Goal: Task Accomplishment & Management: Use online tool/utility

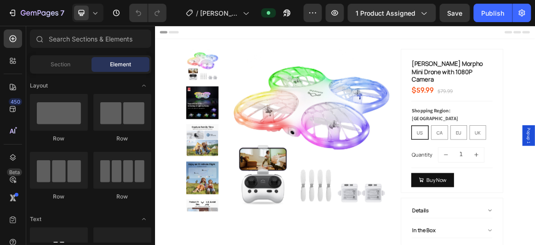
radio input "false"
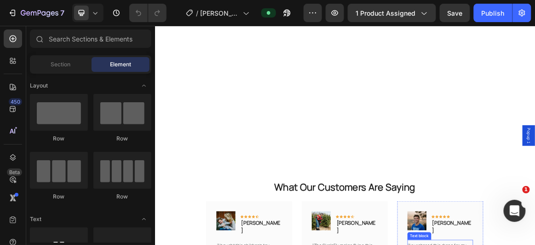
scroll to position [2093, 0]
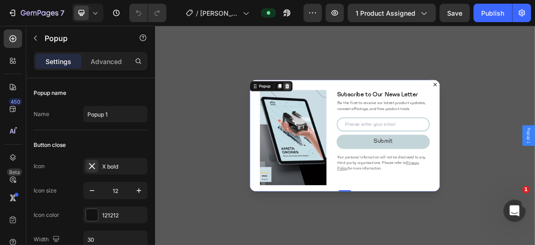
click at [344, 112] on icon "Dialog content" at bounding box center [346, 112] width 7 height 7
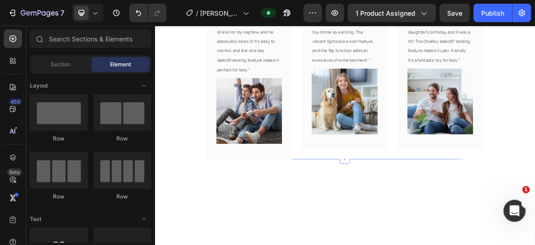
scroll to position [2344, 0]
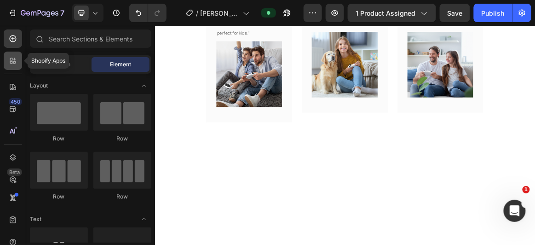
click at [10, 59] on icon at bounding box center [12, 60] width 9 height 9
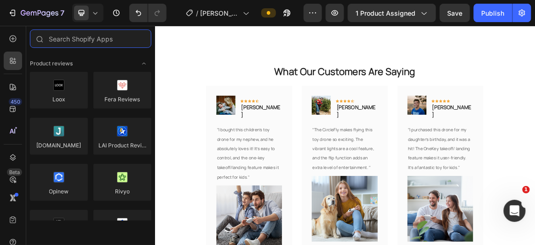
scroll to position [2093, 0]
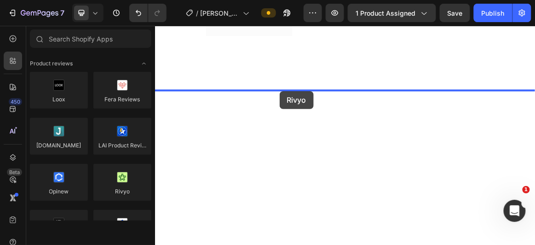
drag, startPoint x: 273, startPoint y: 205, endPoint x: 336, endPoint y: 120, distance: 105.4
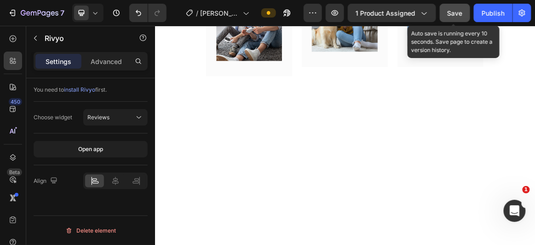
click at [442, 15] on button "Save" at bounding box center [455, 13] width 30 height 18
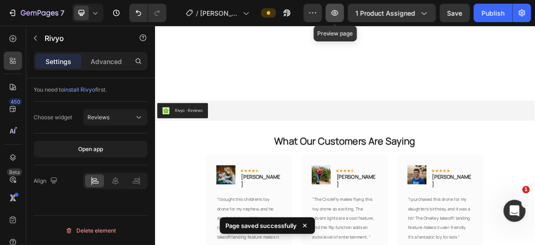
click at [337, 13] on icon "button" at bounding box center [335, 13] width 3 height 3
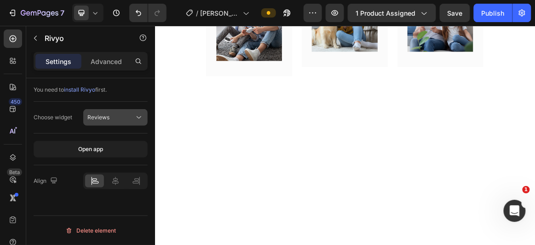
click at [130, 116] on div "Reviews" at bounding box center [110, 117] width 47 height 8
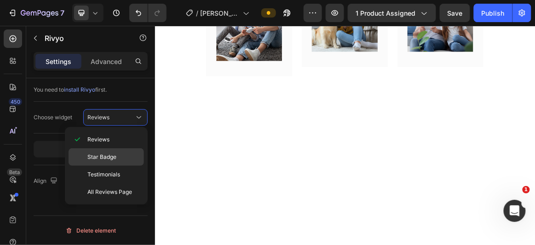
click at [107, 153] on span "Star Badge" at bounding box center [101, 157] width 29 height 8
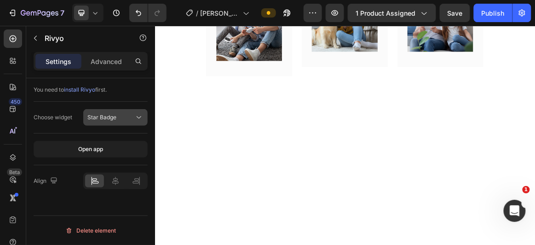
click at [126, 116] on div "Star Badge" at bounding box center [110, 117] width 47 height 8
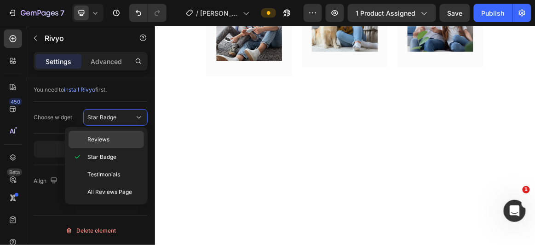
click at [123, 137] on p "Reviews" at bounding box center [113, 139] width 52 height 8
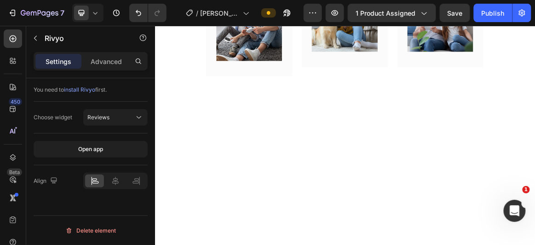
click at [82, 89] on span "install Rivyo" at bounding box center [79, 89] width 31 height 7
click at [115, 182] on icon at bounding box center [115, 181] width 6 height 8
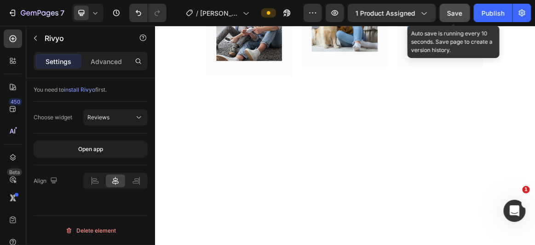
click at [456, 18] on button "Save" at bounding box center [455, 13] width 30 height 18
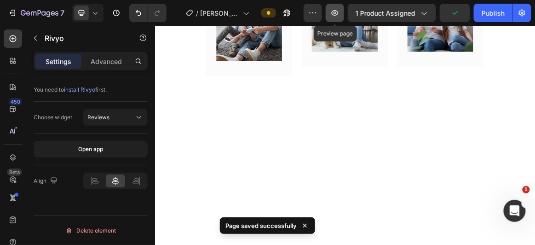
click at [337, 12] on icon "button" at bounding box center [335, 13] width 3 height 3
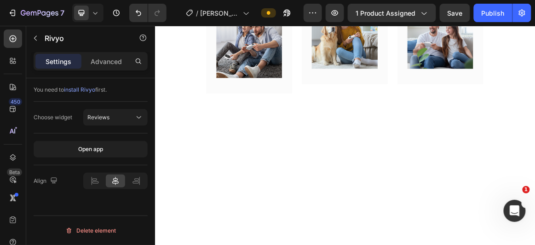
scroll to position [2051, 0]
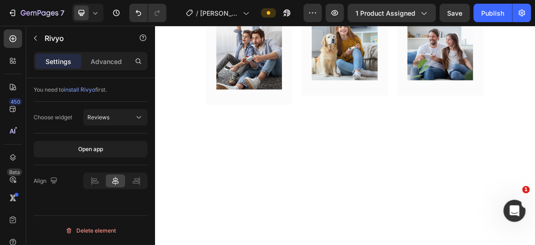
click at [101, 62] on p "Advanced" at bounding box center [106, 62] width 31 height 10
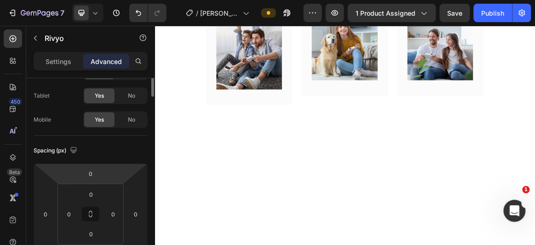
scroll to position [0, 0]
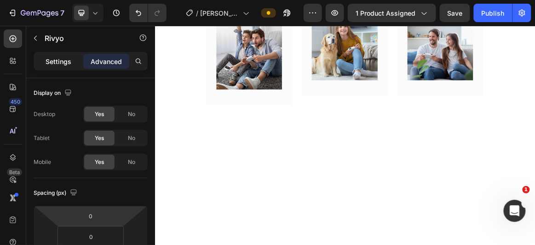
click at [63, 61] on p "Settings" at bounding box center [59, 62] width 26 height 10
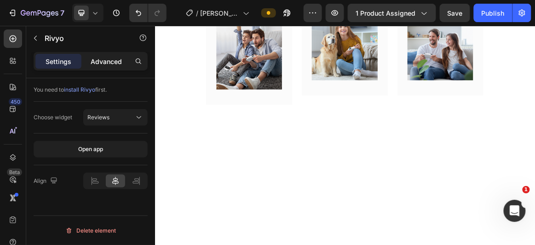
click at [101, 63] on p "Advanced" at bounding box center [106, 62] width 31 height 10
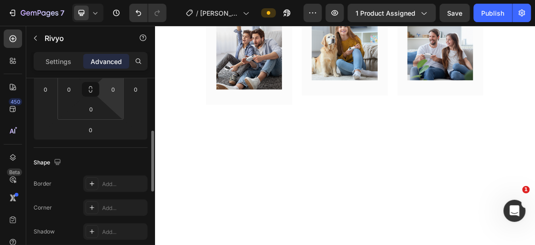
scroll to position [83, 0]
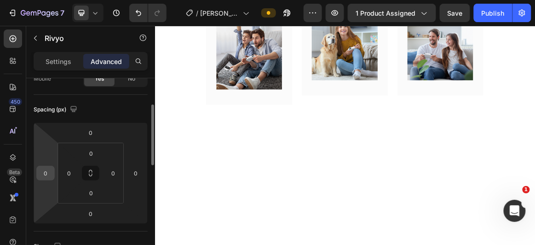
click at [50, 169] on input "0" at bounding box center [46, 173] width 14 height 14
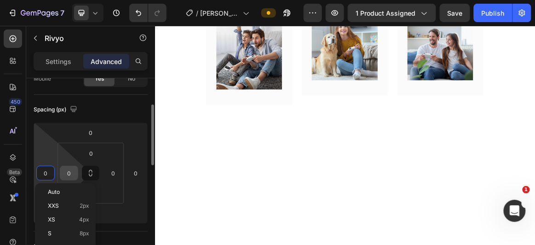
scroll to position [125, 0]
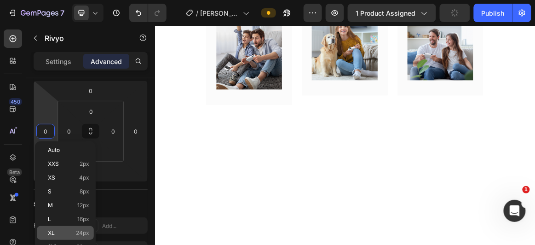
click at [78, 230] on span "24px" at bounding box center [82, 233] width 13 height 6
type input "24"
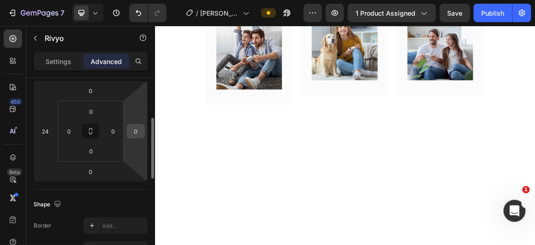
click at [140, 128] on input "0" at bounding box center [136, 131] width 14 height 14
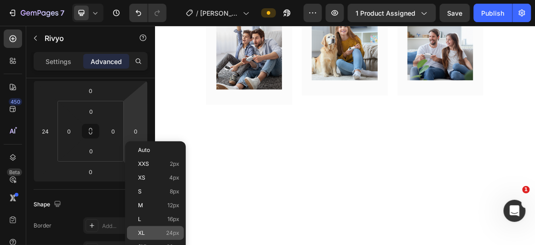
click at [156, 232] on p "XL 24px" at bounding box center [158, 233] width 41 height 6
type input "24"
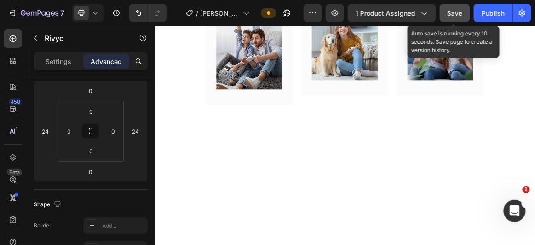
drag, startPoint x: 452, startPoint y: 12, endPoint x: 447, endPoint y: 15, distance: 6.0
click at [452, 12] on span "Save" at bounding box center [455, 13] width 15 height 8
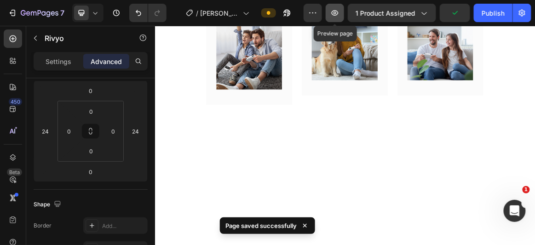
click at [335, 12] on icon "button" at bounding box center [335, 13] width 7 height 6
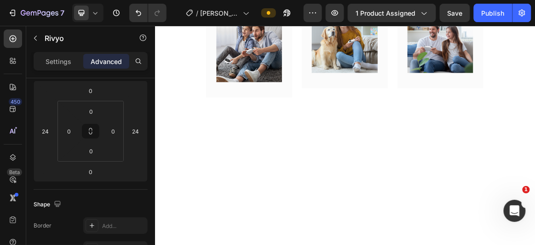
scroll to position [2051, 0]
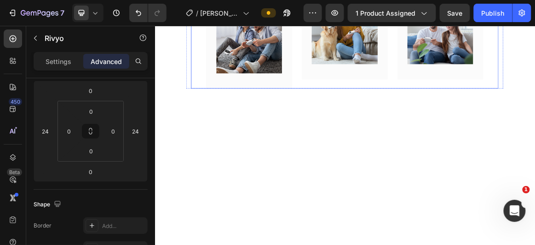
scroll to position [2093, 0]
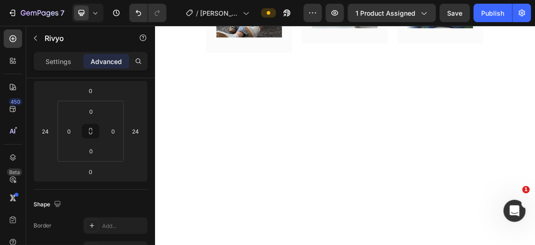
scroll to position [2135, 0]
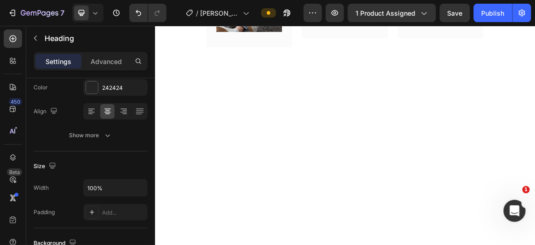
scroll to position [0, 0]
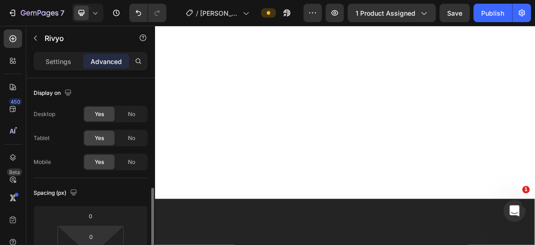
scroll to position [83, 0]
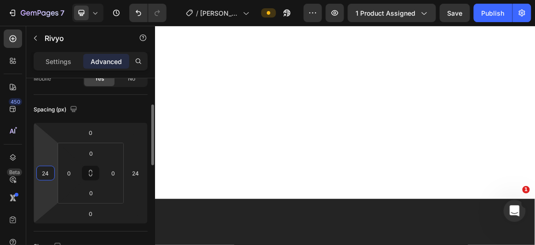
click at [52, 167] on input "24" at bounding box center [46, 173] width 14 height 14
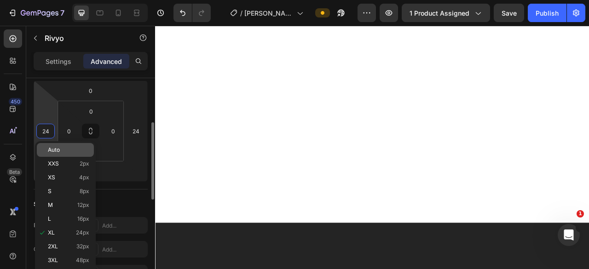
scroll to position [2135, 0]
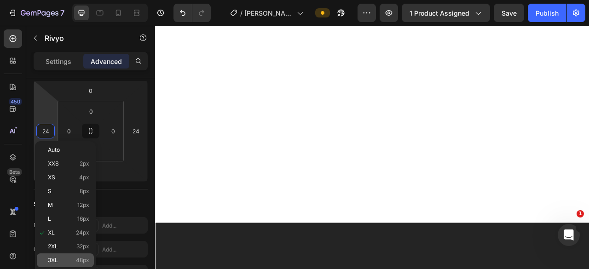
drag, startPoint x: 69, startPoint y: 259, endPoint x: 105, endPoint y: 194, distance: 75.0
click at [69, 244] on p "3XL 48px" at bounding box center [68, 260] width 41 height 6
type input "48"
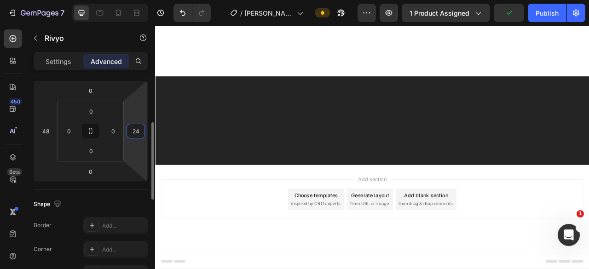
click at [139, 129] on input "24" at bounding box center [136, 131] width 14 height 14
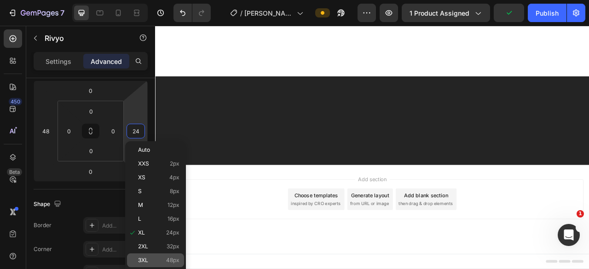
click at [159, 244] on p "3XL 48px" at bounding box center [158, 260] width 41 height 6
type input "48"
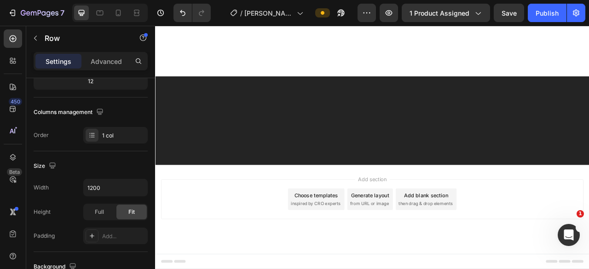
scroll to position [0, 0]
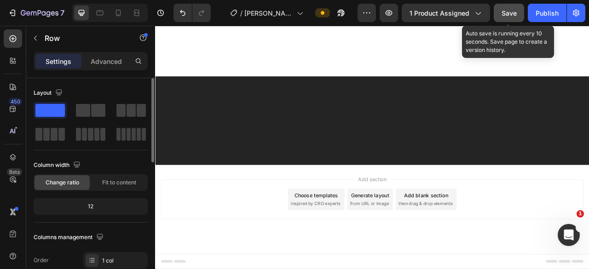
click at [505, 15] on span "Save" at bounding box center [509, 13] width 15 height 8
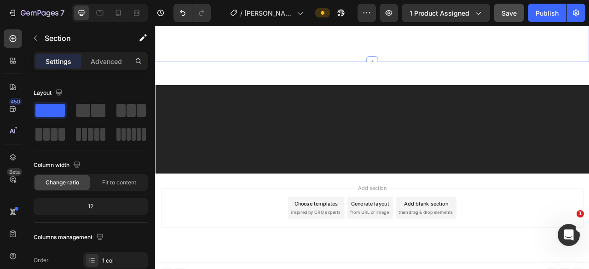
scroll to position [2088, 0]
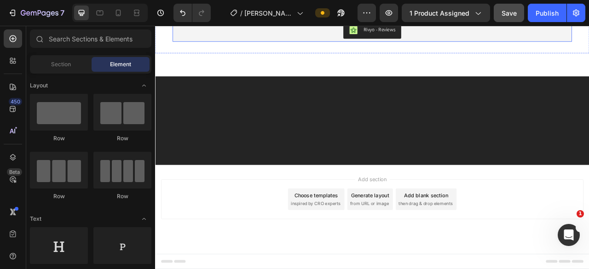
click at [334, 42] on div "Rivyo - Reviews" at bounding box center [431, 31] width 501 height 22
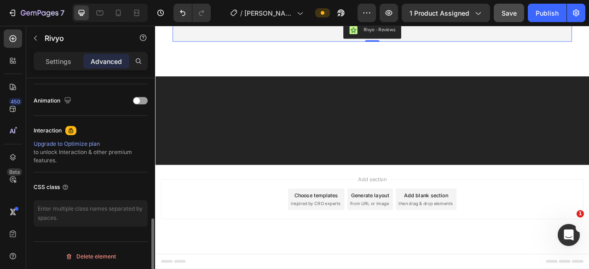
scroll to position [211, 0]
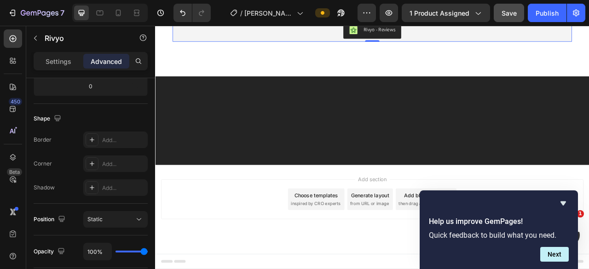
drag, startPoint x: 175, startPoint y: 99, endPoint x: 194, endPoint y: 102, distance: 19.6
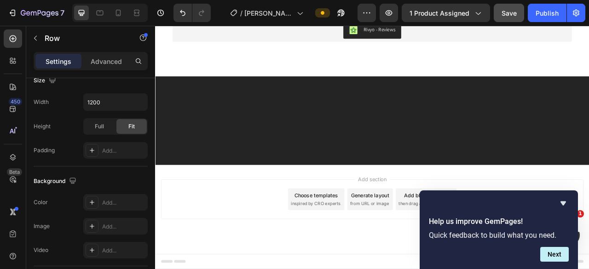
scroll to position [0, 0]
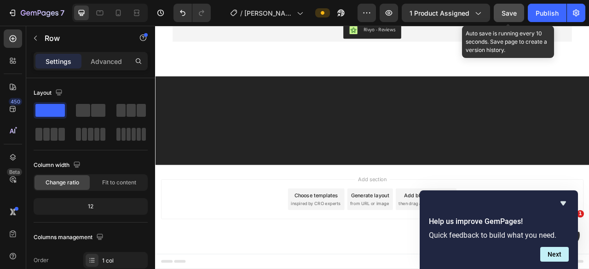
click at [500, 13] on button "Save" at bounding box center [509, 13] width 30 height 18
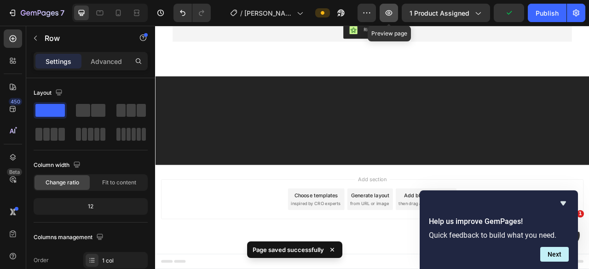
click at [388, 12] on icon "button" at bounding box center [389, 13] width 7 height 6
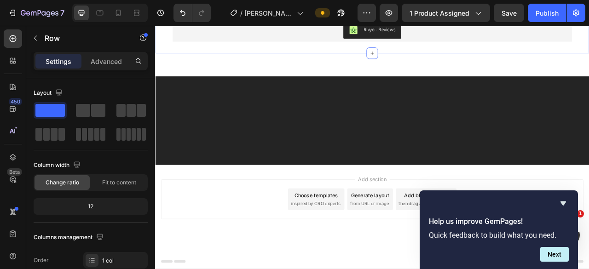
click at [305, 42] on div "Rivyo - Reviews" at bounding box center [431, 31] width 501 height 22
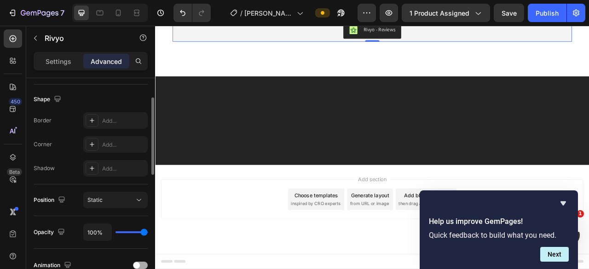
scroll to position [184, 0]
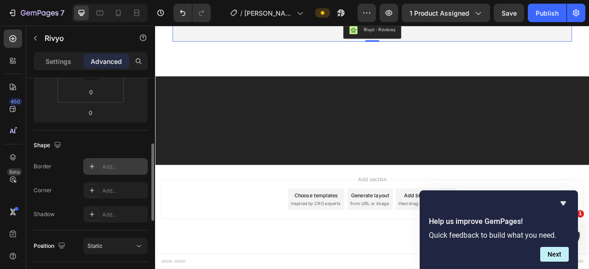
click at [113, 165] on div "Add..." at bounding box center [123, 167] width 43 height 8
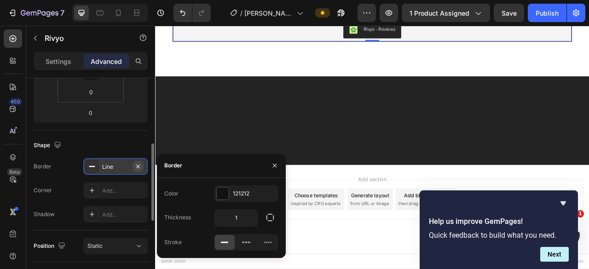
drag, startPoint x: 139, startPoint y: 166, endPoint x: 240, endPoint y: 7, distance: 188.4
click at [139, 166] on icon "button" at bounding box center [138, 166] width 4 height 4
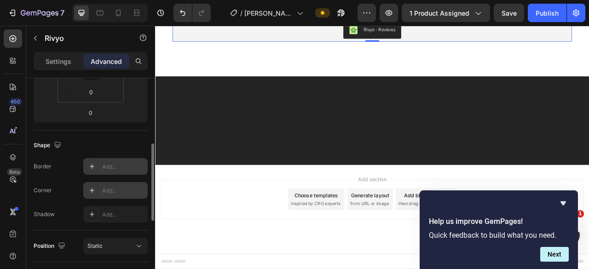
click at [111, 193] on div "Add..." at bounding box center [123, 191] width 43 height 8
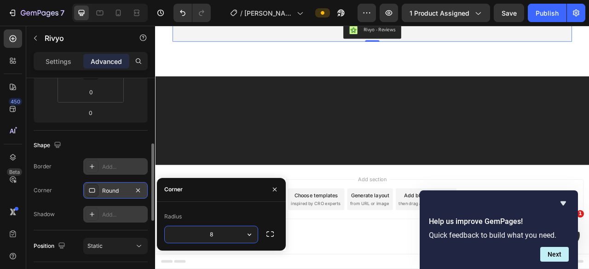
click at [118, 213] on div "Add..." at bounding box center [123, 215] width 43 height 8
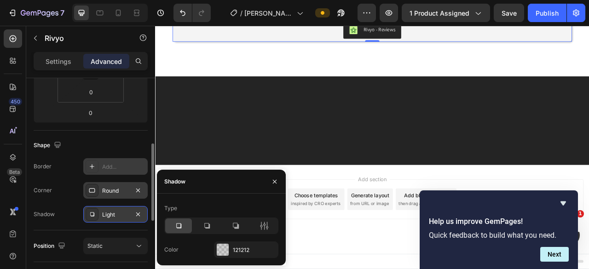
click at [476, 203] on div at bounding box center [431, 146] width 553 height 113
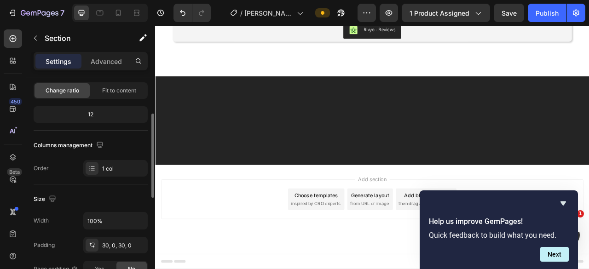
scroll to position [138, 0]
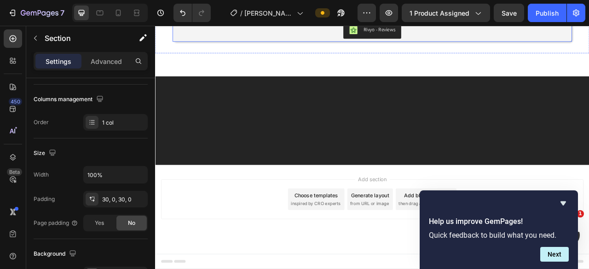
click at [323, 42] on div "Rivyo - Reviews" at bounding box center [431, 31] width 501 height 22
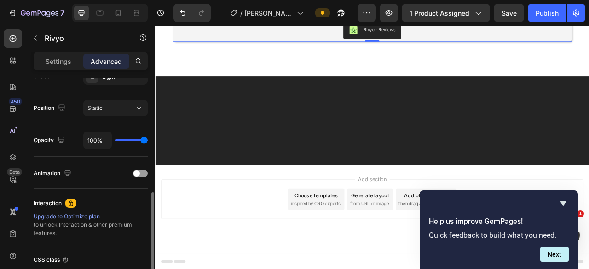
scroll to position [395, 0]
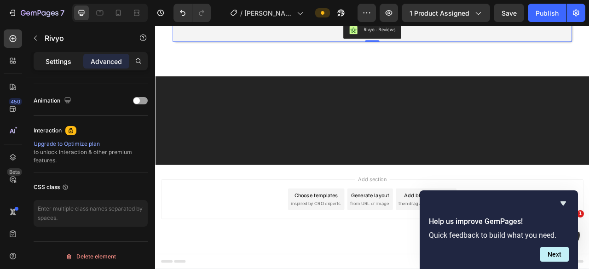
click at [52, 64] on p "Settings" at bounding box center [59, 62] width 26 height 10
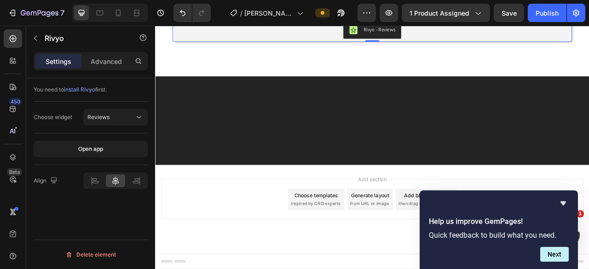
scroll to position [0, 0]
drag, startPoint x: 99, startPoint y: 59, endPoint x: 98, endPoint y: 67, distance: 7.9
click at [99, 59] on p "Advanced" at bounding box center [106, 62] width 31 height 10
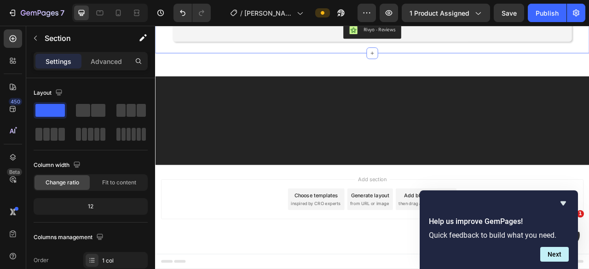
click at [290, 61] on div "Rivyo - Reviews Rivyo Section 7 You can create reusable sections Create Theme S…" at bounding box center [431, 31] width 553 height 59
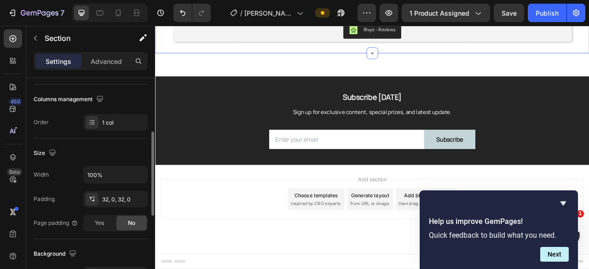
scroll to position [1996, 0]
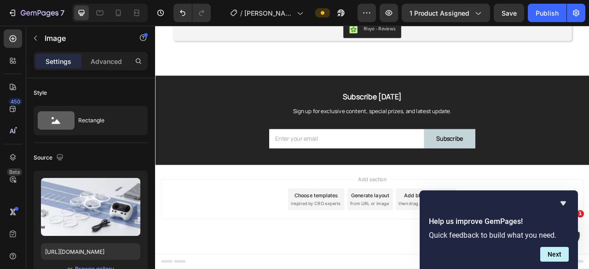
scroll to position [184, 0]
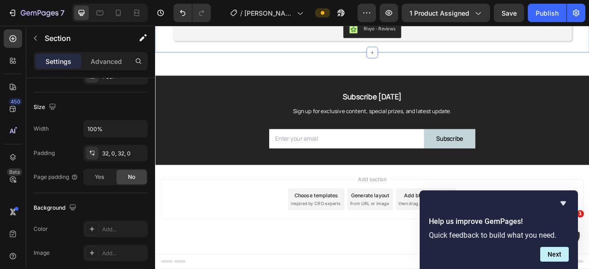
click at [308, 60] on div "Rivyo - Reviews Rivyo Section 7 You can create reusable sections Create Theme S…" at bounding box center [431, 30] width 553 height 59
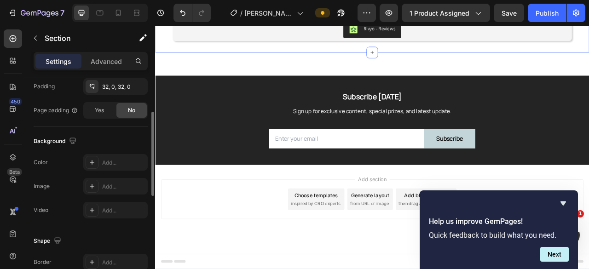
scroll to position [205, 0]
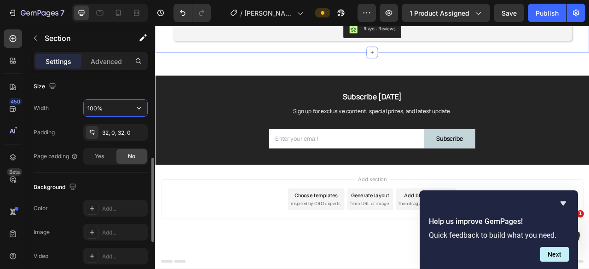
click at [124, 100] on input "100%" at bounding box center [116, 108] width 64 height 17
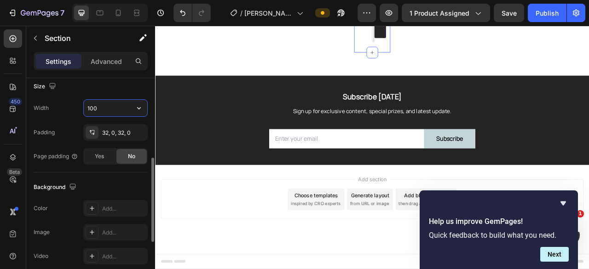
type input "1000"
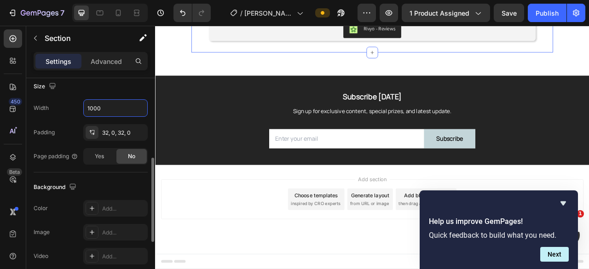
click at [106, 60] on p "Advanced" at bounding box center [106, 62] width 31 height 10
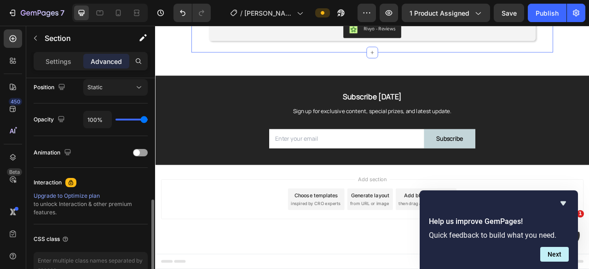
scroll to position [113, 0]
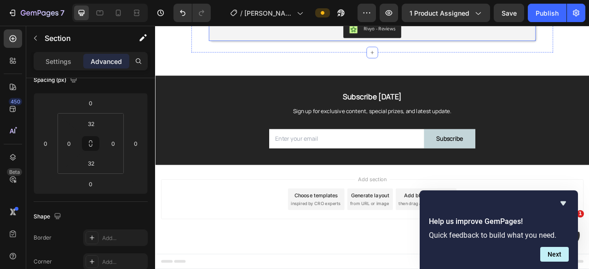
click at [295, 41] on div "Rivyo - Reviews" at bounding box center [431, 30] width 409 height 22
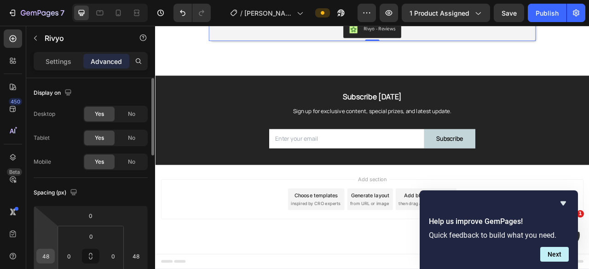
click at [53, 244] on div "48" at bounding box center [45, 256] width 18 height 15
click at [45, 244] on input "48" at bounding box center [46, 257] width 14 height 14
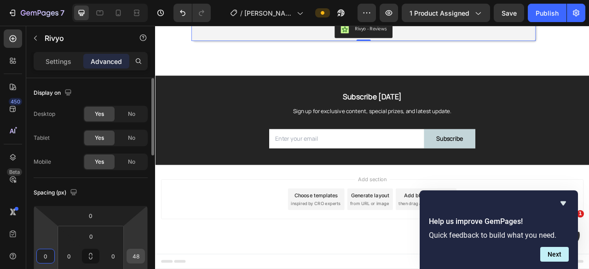
type input "0"
click at [134, 244] on input "48" at bounding box center [136, 257] width 14 height 14
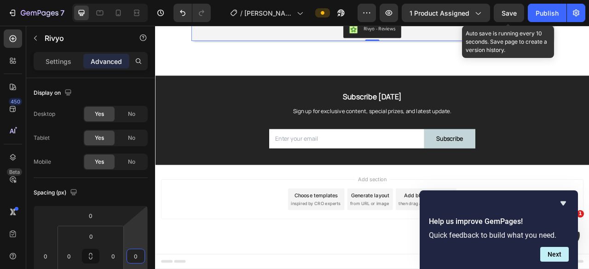
type input "0"
click at [514, 13] on span "Save" at bounding box center [509, 13] width 15 height 8
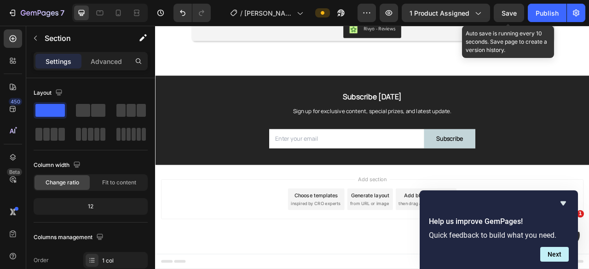
click at [507, 17] on div "Save" at bounding box center [509, 13] width 15 height 10
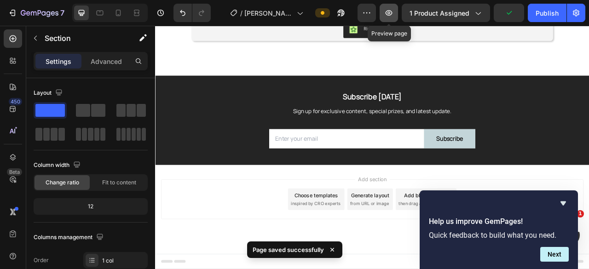
click at [398, 17] on button "button" at bounding box center [389, 13] width 18 height 18
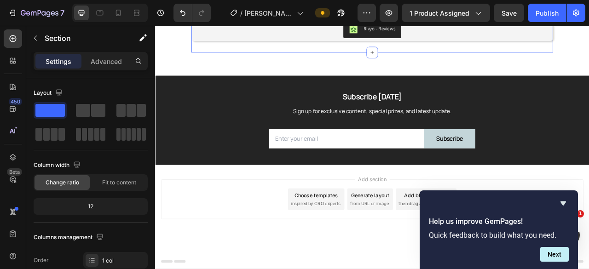
scroll to position [2088, 0]
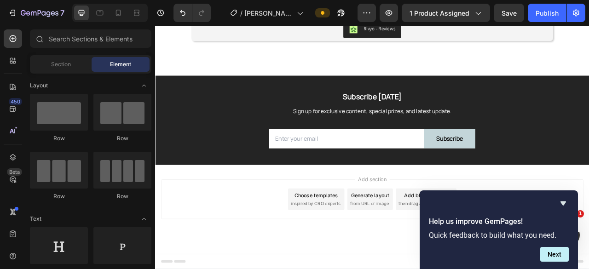
click at [233, 41] on div "Rivyo - Reviews" at bounding box center [431, 30] width 453 height 22
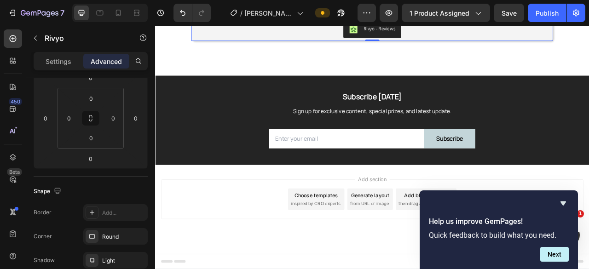
scroll to position [276, 0]
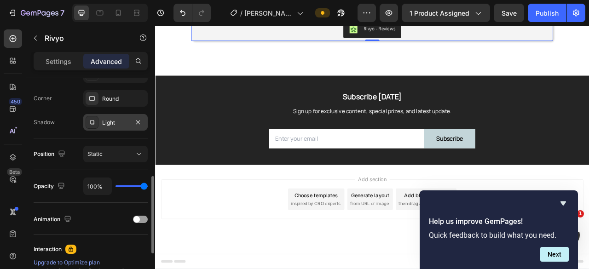
click at [116, 124] on div "Light" at bounding box center [115, 123] width 27 height 8
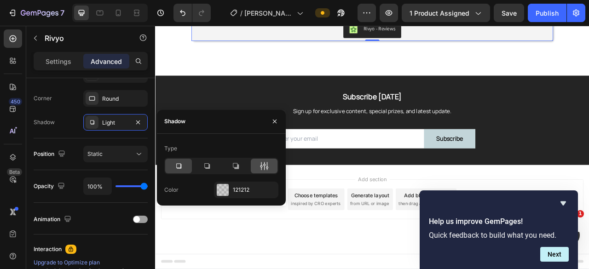
click at [266, 168] on icon at bounding box center [264, 166] width 9 height 9
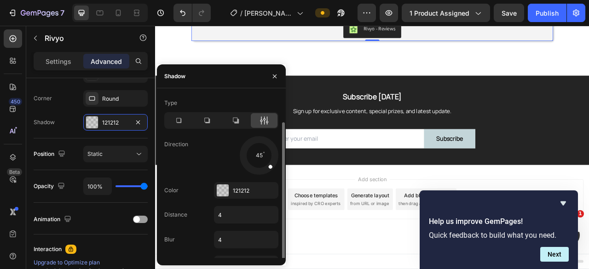
scroll to position [14, 0]
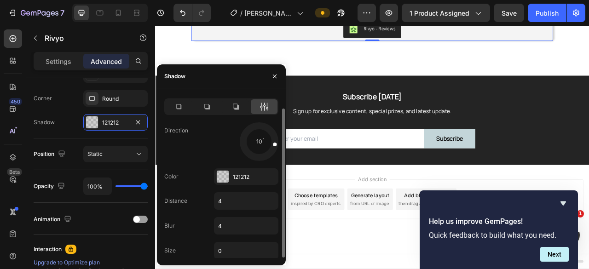
click at [261, 140] on div at bounding box center [268, 143] width 21 height 9
click at [259, 140] on div at bounding box center [259, 141] width 3 height 3
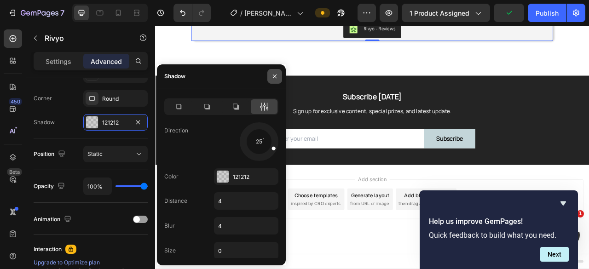
click at [271, 74] on icon "button" at bounding box center [274, 76] width 7 height 7
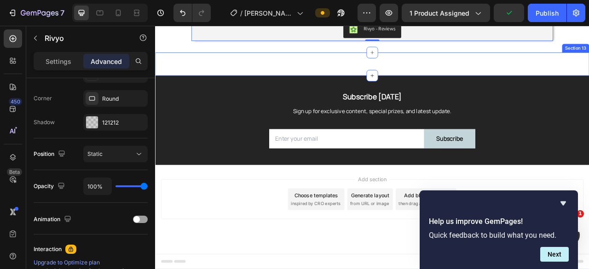
click at [350, 89] on div "Image Section 13" at bounding box center [431, 74] width 553 height 29
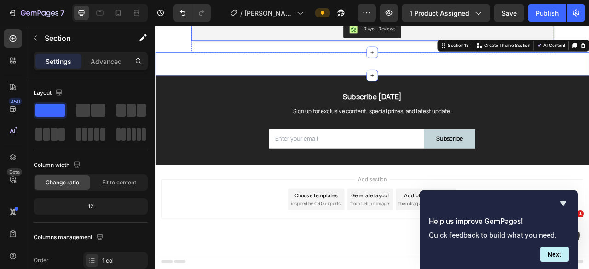
scroll to position [2042, 0]
click at [247, 41] on div "Rivyo - Reviews" at bounding box center [431, 30] width 453 height 22
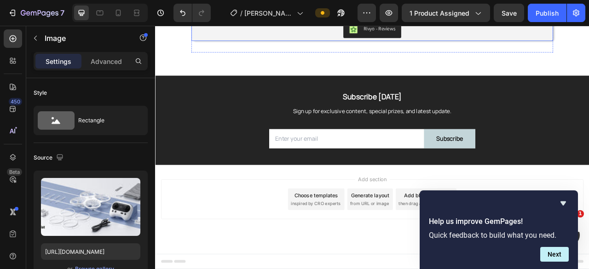
click at [308, 41] on div "Rivyo - Reviews" at bounding box center [431, 30] width 453 height 22
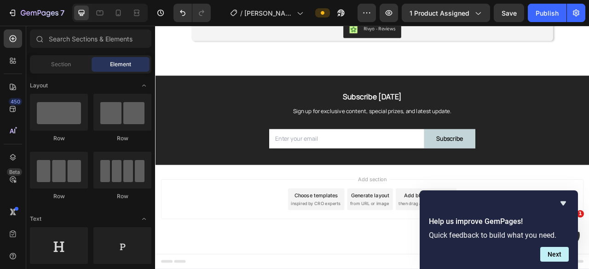
click at [194, 60] on section "Rivyo - Reviews Rivyo Section 7" at bounding box center [431, 30] width 475 height 59
click at [270, 45] on div "Rivyo - Reviews" at bounding box center [431, 30] width 460 height 29
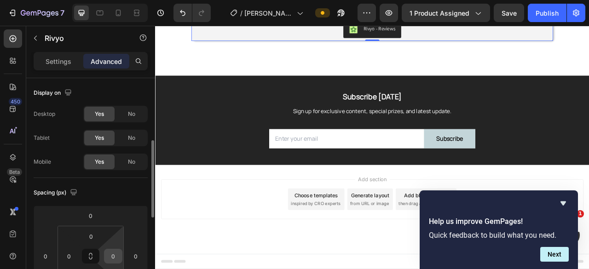
scroll to position [138, 0]
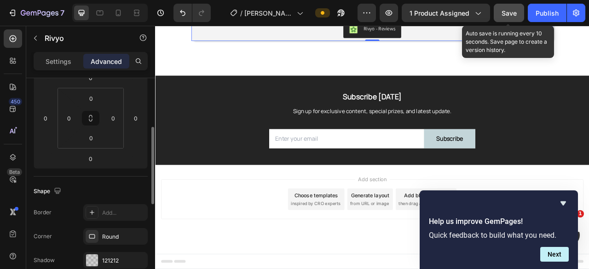
click at [506, 16] on span "Save" at bounding box center [509, 13] width 15 height 8
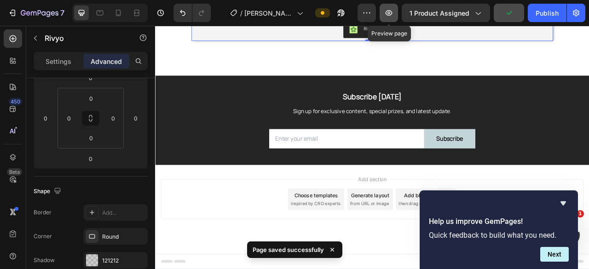
click at [392, 14] on icon "button" at bounding box center [389, 13] width 7 height 6
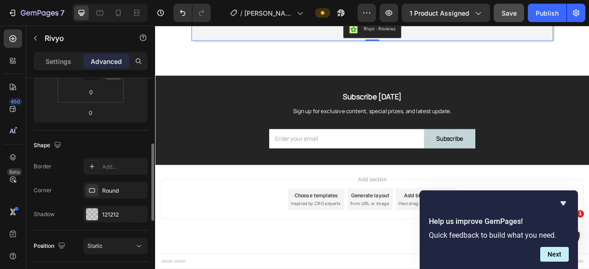
scroll to position [92, 0]
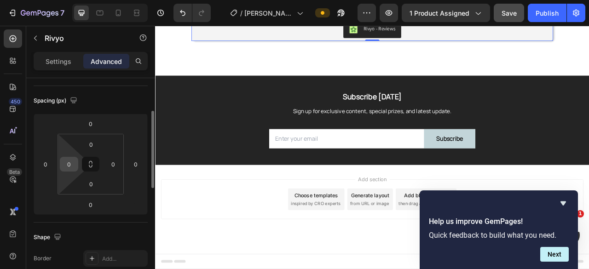
click at [70, 163] on input "0" at bounding box center [69, 164] width 14 height 14
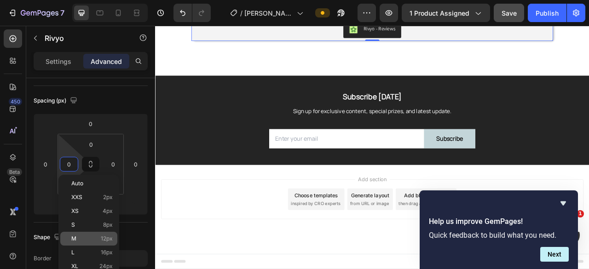
click at [101, 241] on span "12px" at bounding box center [107, 239] width 12 height 6
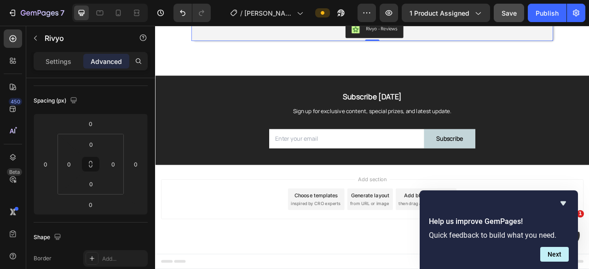
type input "12"
click at [116, 162] on input "0" at bounding box center [113, 164] width 14 height 14
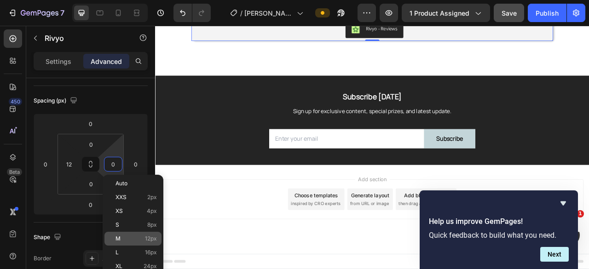
click at [140, 240] on p "M 12px" at bounding box center [136, 239] width 41 height 6
type input "12"
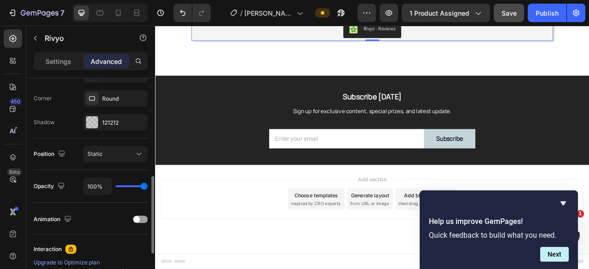
scroll to position [230, 0]
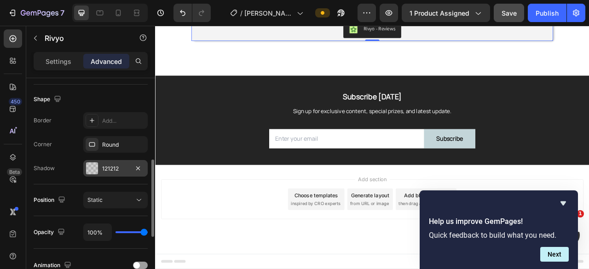
click at [107, 168] on div "121212" at bounding box center [115, 169] width 27 height 8
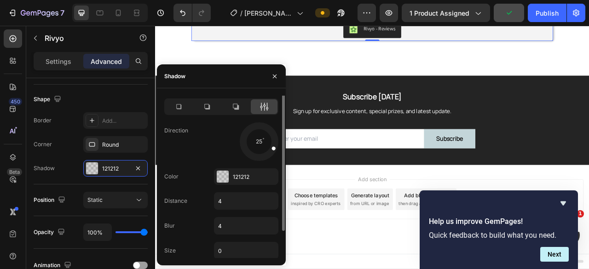
scroll to position [0, 0]
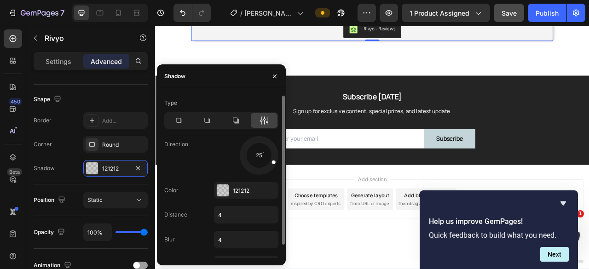
click at [264, 116] on icon at bounding box center [264, 120] width 9 height 9
click at [264, 122] on icon at bounding box center [264, 120] width 2 height 8
click at [180, 121] on icon at bounding box center [178, 120] width 9 height 9
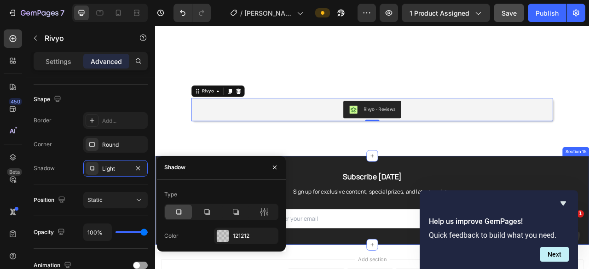
scroll to position [2211, 0]
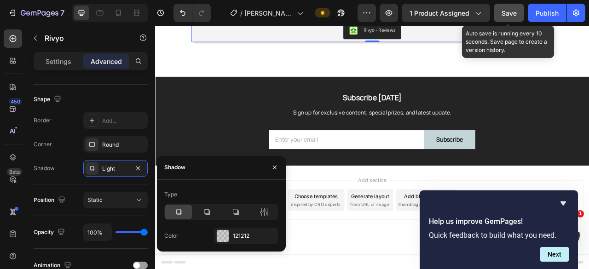
click at [500, 11] on button "Save" at bounding box center [509, 13] width 30 height 18
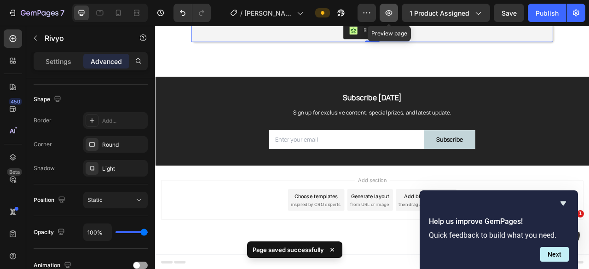
click at [390, 15] on icon "button" at bounding box center [389, 13] width 7 height 6
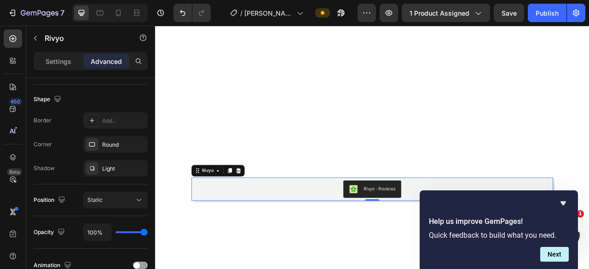
scroll to position [2027, 0]
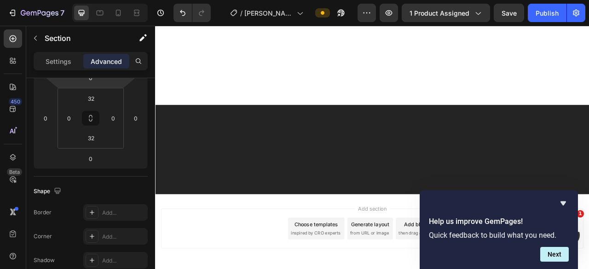
scroll to position [0, 0]
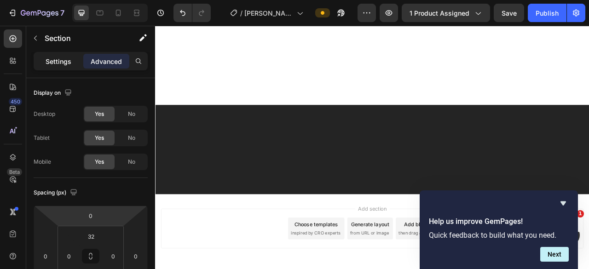
click at [59, 57] on p "Settings" at bounding box center [59, 62] width 26 height 10
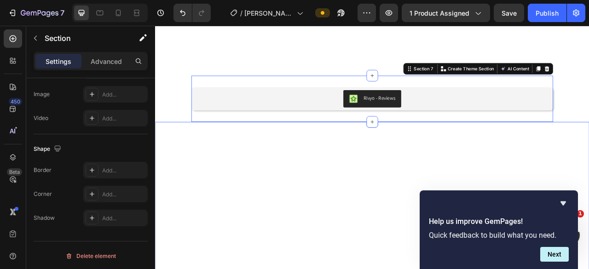
scroll to position [2211, 0]
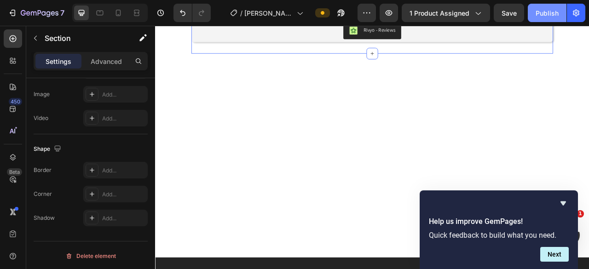
click at [535, 12] on div "Publish" at bounding box center [547, 13] width 23 height 10
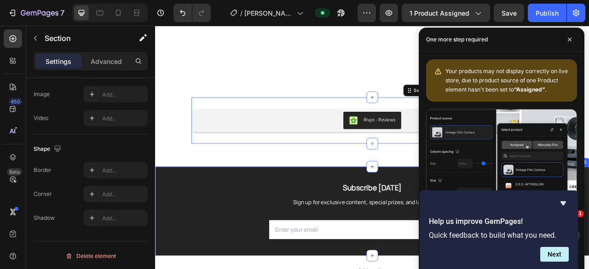
scroll to position [2027, 0]
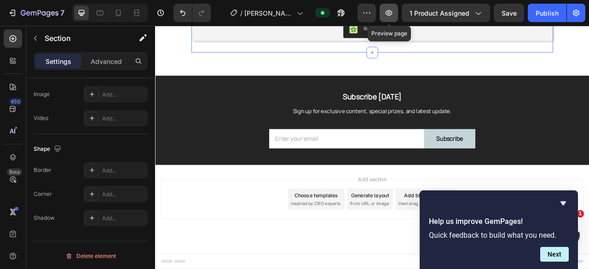
click at [396, 16] on button "button" at bounding box center [389, 13] width 18 height 18
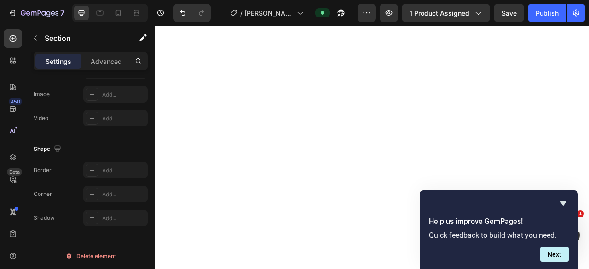
scroll to position [1797, 0]
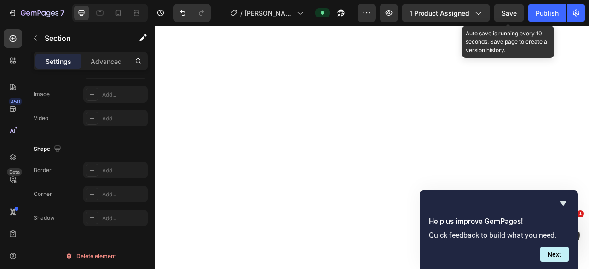
click at [506, 14] on span "Save" at bounding box center [509, 13] width 15 height 8
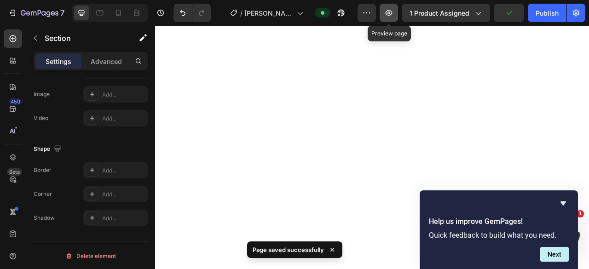
click at [394, 16] on icon "button" at bounding box center [388, 12] width 9 height 9
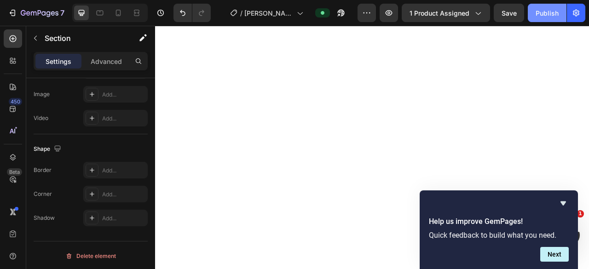
drag, startPoint x: 549, startPoint y: 12, endPoint x: 533, endPoint y: 12, distance: 16.1
click at [535, 12] on div "Publish" at bounding box center [547, 13] width 23 height 10
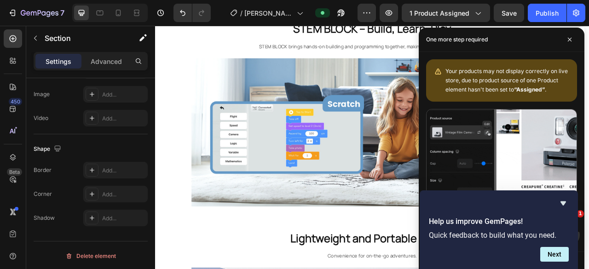
scroll to position [1612, 0]
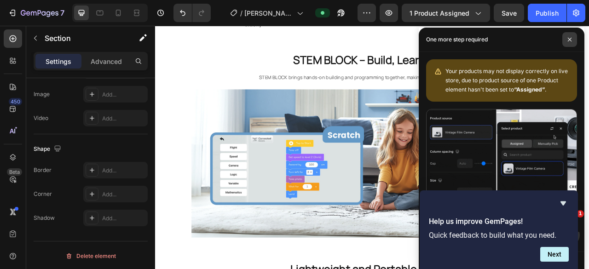
click at [535, 44] on span at bounding box center [570, 39] width 15 height 15
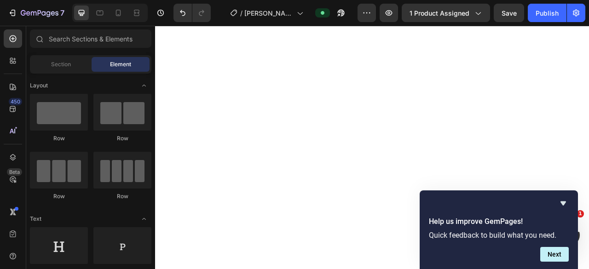
scroll to position [1935, 0]
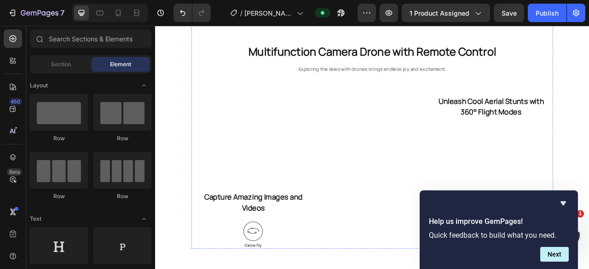
scroll to position [1060, 0]
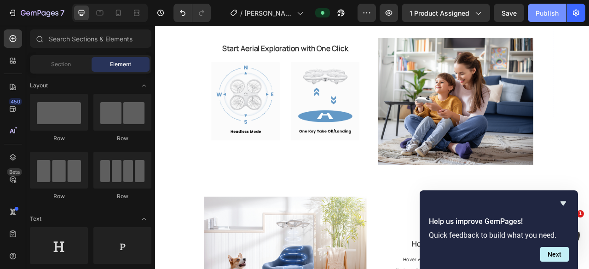
click at [535, 13] on div "Publish" at bounding box center [547, 13] width 23 height 10
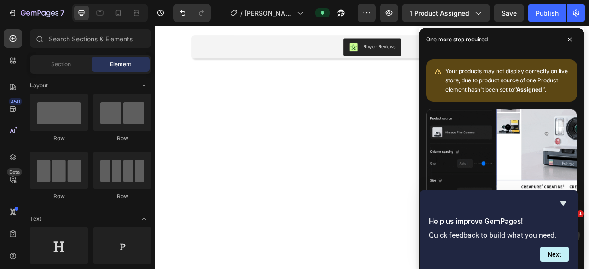
scroll to position [2994, 0]
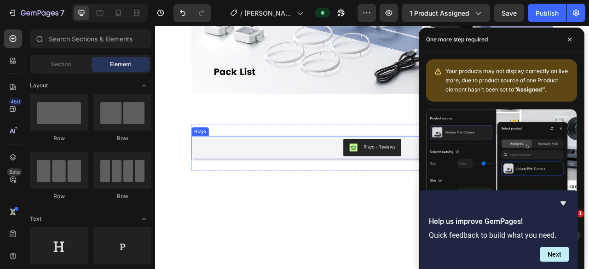
click at [297, 184] on div "Rivyo - Reviews" at bounding box center [431, 181] width 442 height 22
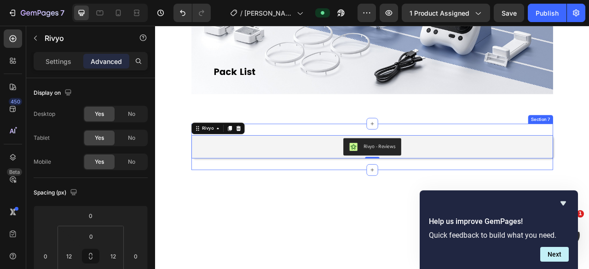
click at [306, 157] on div "Rivyo - Reviews Rivyo 0 Section 7" at bounding box center [431, 180] width 460 height 59
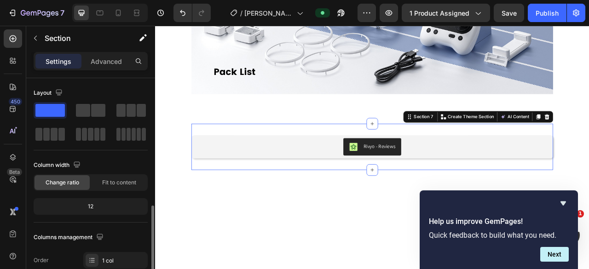
scroll to position [138, 0]
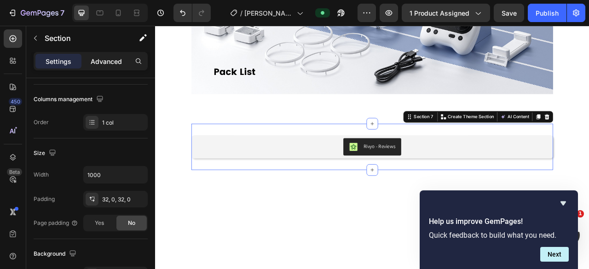
click at [116, 62] on p "Advanced" at bounding box center [106, 62] width 31 height 10
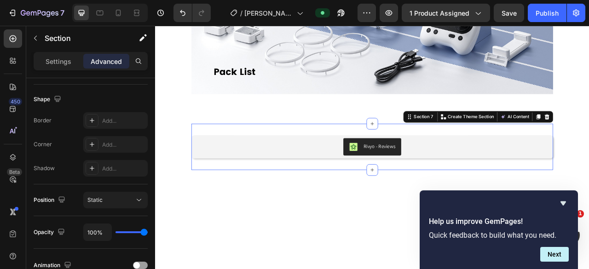
scroll to position [368, 0]
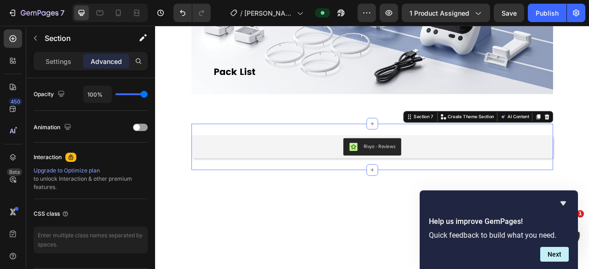
click at [342, 158] on div "Rivyo - Reviews Rivyo Section 7 You can create reusable sections Create Theme S…" at bounding box center [431, 180] width 460 height 59
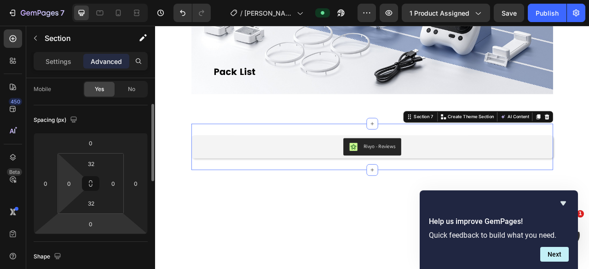
scroll to position [27, 0]
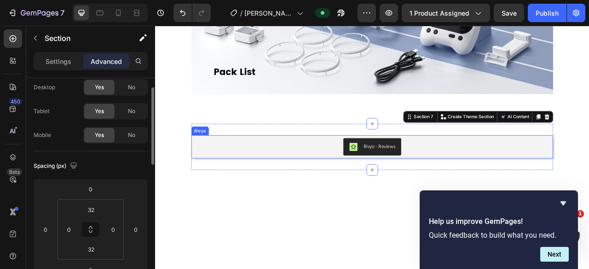
click at [327, 182] on div "Rivyo - Reviews" at bounding box center [431, 180] width 442 height 22
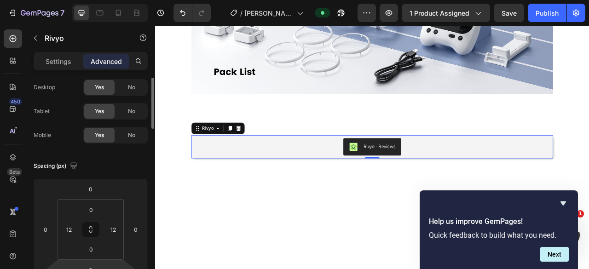
scroll to position [0, 0]
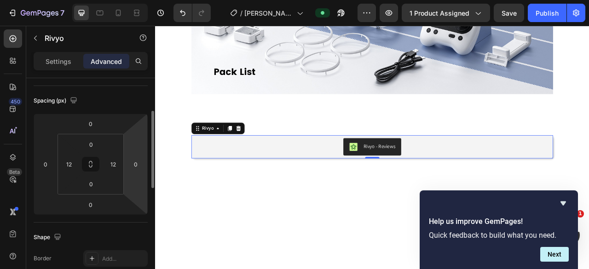
click at [264, 180] on div "Rivyo - Reviews" at bounding box center [431, 180] width 442 height 22
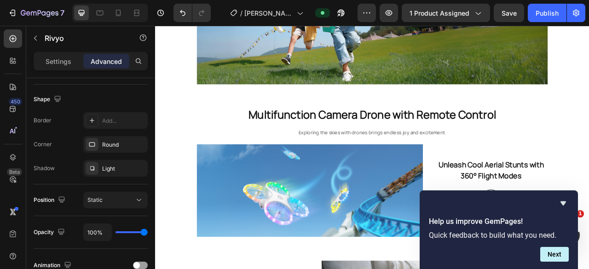
scroll to position [1899, 0]
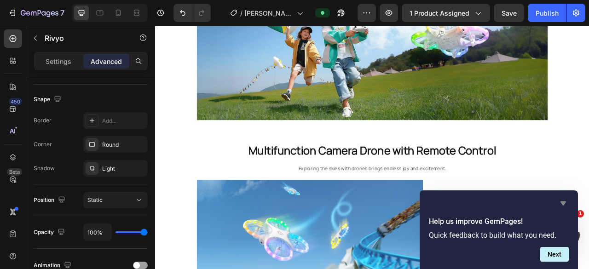
click at [535, 207] on icon "Hide survey" at bounding box center [563, 203] width 11 height 11
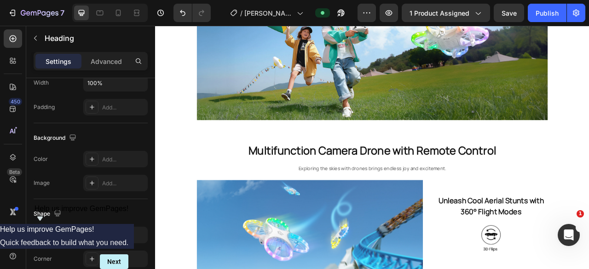
scroll to position [0, 0]
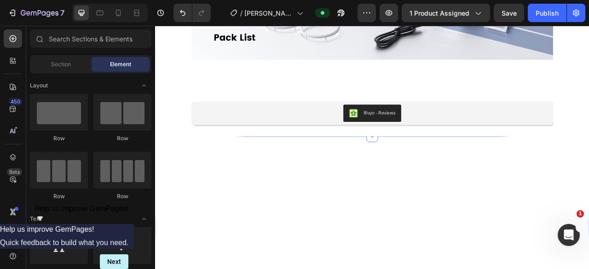
scroll to position [3004, 0]
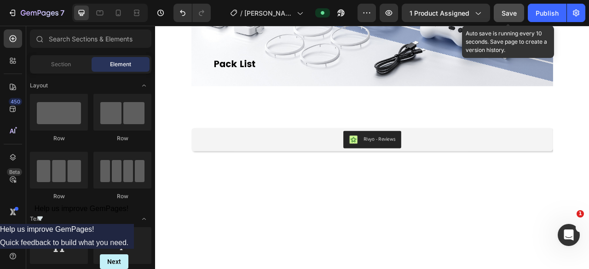
click at [498, 14] on button "Save" at bounding box center [509, 13] width 30 height 18
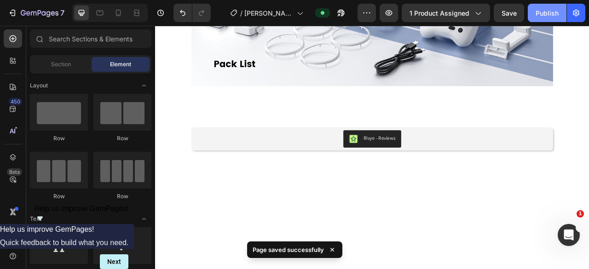
click at [535, 17] on div "Publish" at bounding box center [547, 13] width 23 height 10
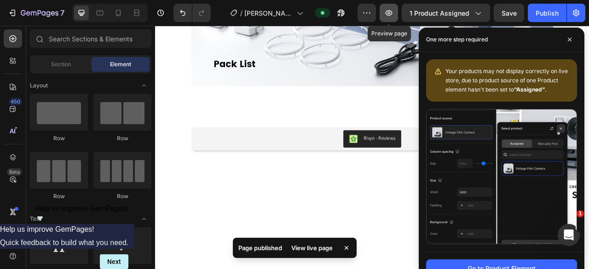
click at [396, 14] on button "button" at bounding box center [389, 13] width 18 height 18
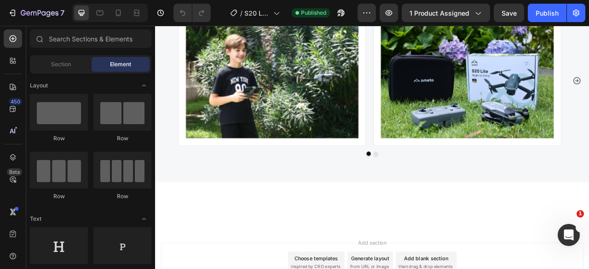
scroll to position [3589, 0]
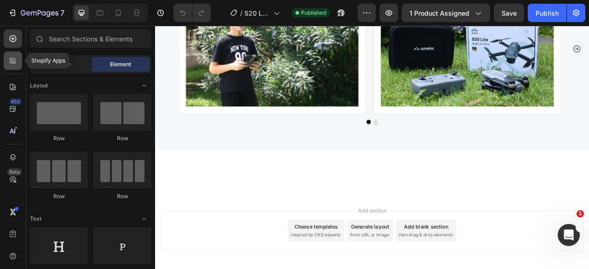
click at [14, 65] on icon at bounding box center [12, 60] width 9 height 9
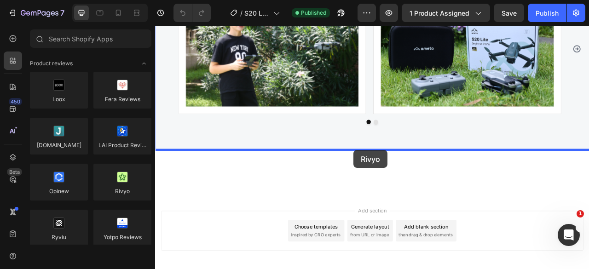
drag, startPoint x: 277, startPoint y: 210, endPoint x: 408, endPoint y: 184, distance: 133.4
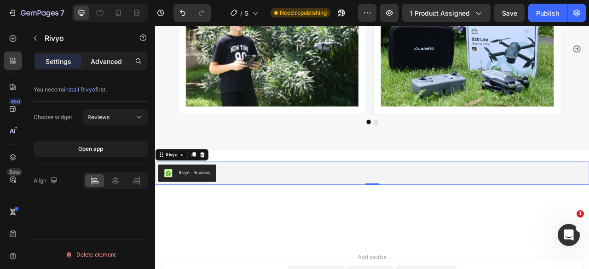
click at [117, 64] on p "Advanced" at bounding box center [106, 62] width 31 height 10
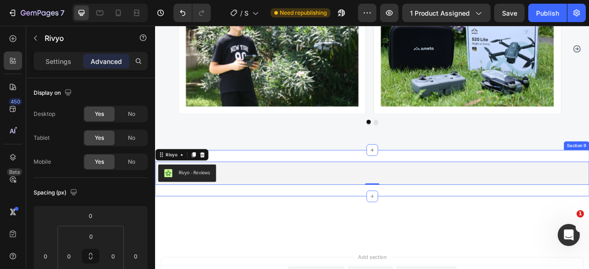
click at [278, 193] on div "Rivyo - Reviews Rivyo 0 Section 9" at bounding box center [431, 213] width 553 height 59
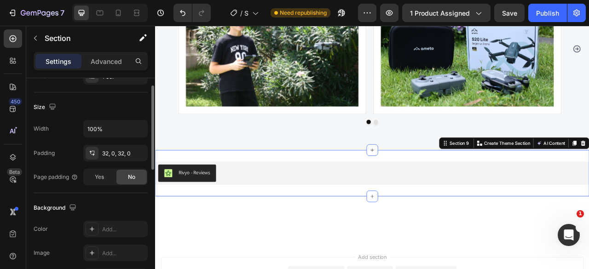
scroll to position [138, 0]
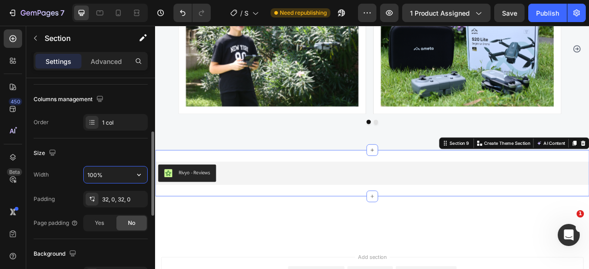
click at [107, 173] on input "100%" at bounding box center [116, 175] width 64 height 17
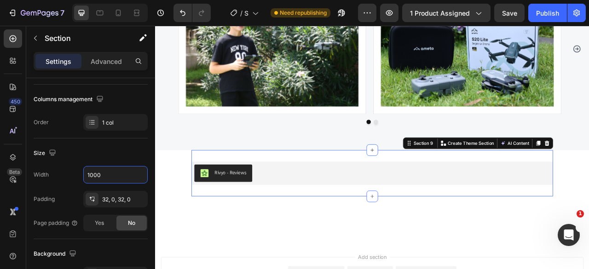
type input "1000"
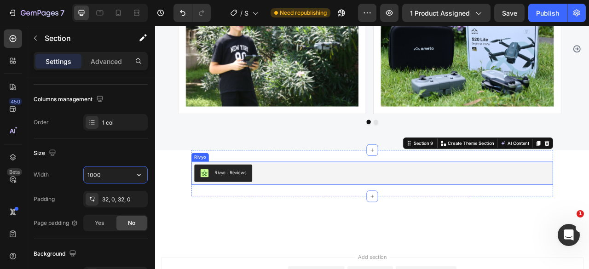
click at [309, 206] on div "Rivyo - Reviews" at bounding box center [431, 214] width 453 height 22
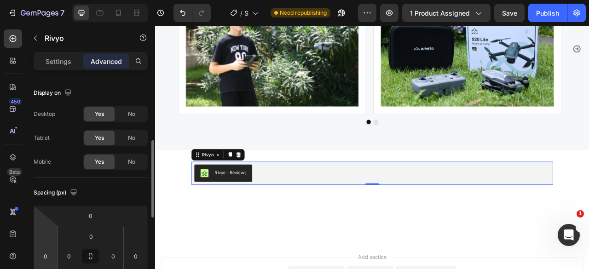
scroll to position [46, 0]
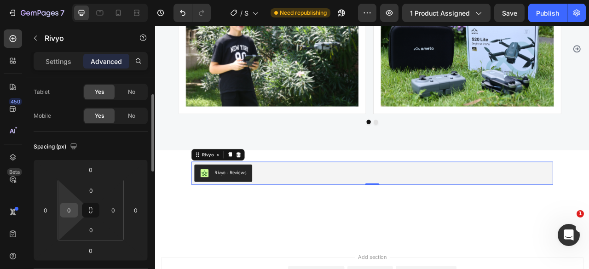
click at [73, 215] on input "0" at bounding box center [69, 211] width 14 height 14
type input "12"
click at [114, 213] on input "0" at bounding box center [113, 211] width 14 height 14
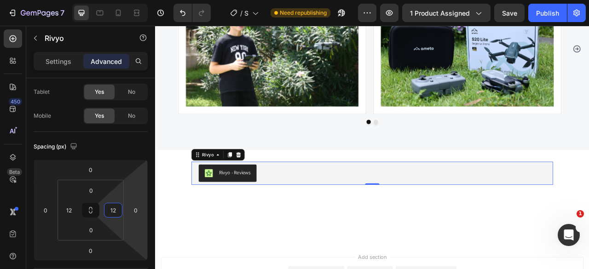
type input "12"
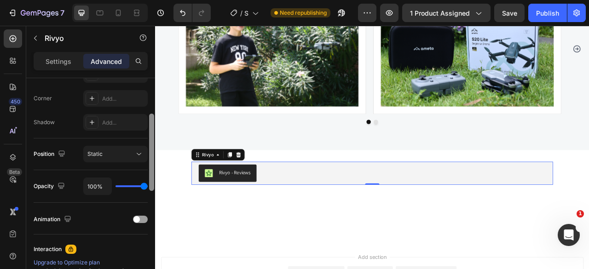
scroll to position [230, 0]
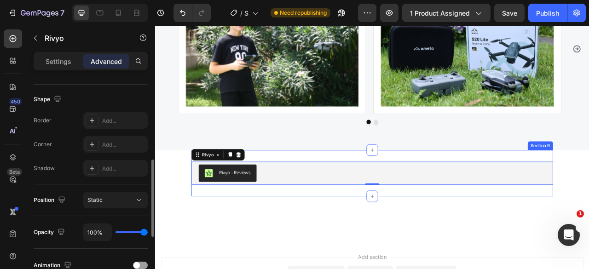
click at [355, 210] on div "Rivyo - Reviews" at bounding box center [431, 214] width 442 height 22
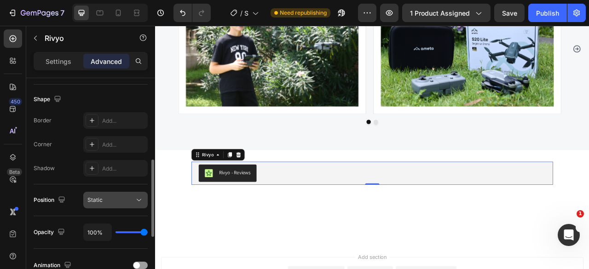
scroll to position [184, 0]
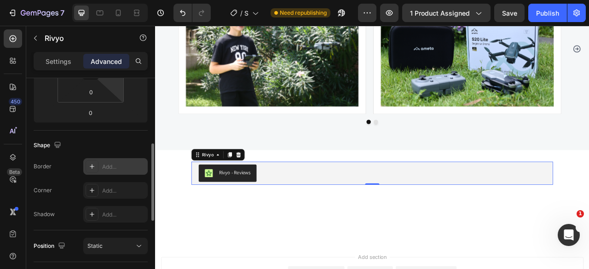
click at [117, 174] on div "Add..." at bounding box center [115, 166] width 64 height 17
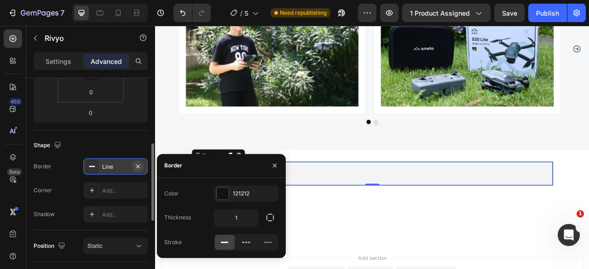
click at [140, 165] on icon "button" at bounding box center [137, 166] width 7 height 7
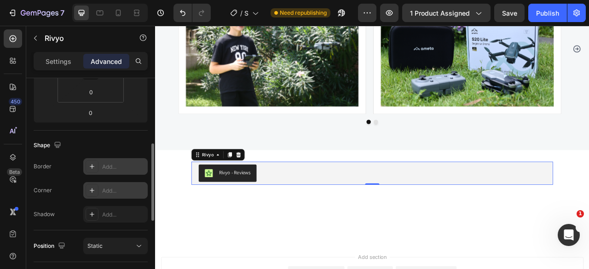
click at [111, 189] on div "Add..." at bounding box center [123, 191] width 43 height 8
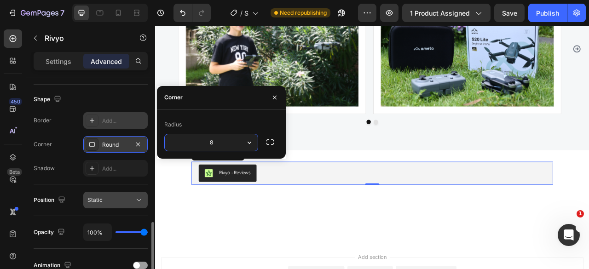
scroll to position [276, 0]
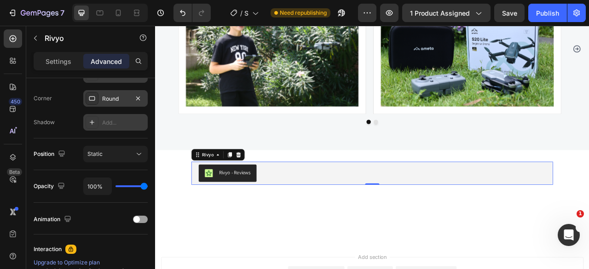
click at [121, 123] on div "Add..." at bounding box center [123, 123] width 43 height 8
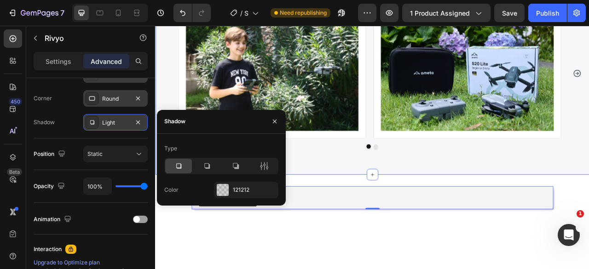
scroll to position [3543, 0]
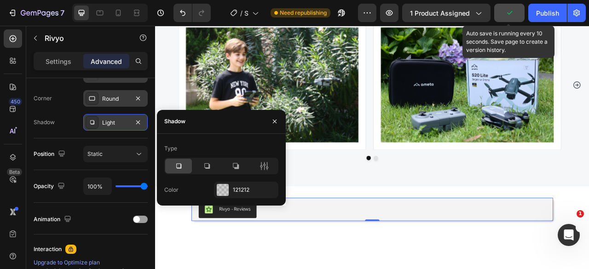
click at [506, 9] on icon "button" at bounding box center [509, 12] width 9 height 9
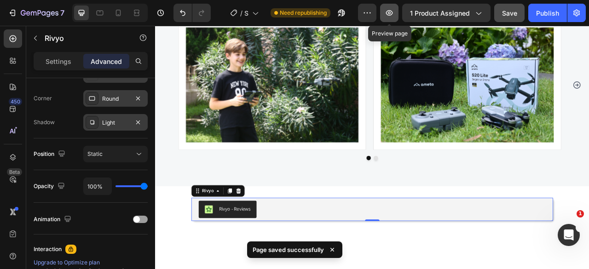
click at [387, 11] on icon "button" at bounding box center [389, 12] width 9 height 9
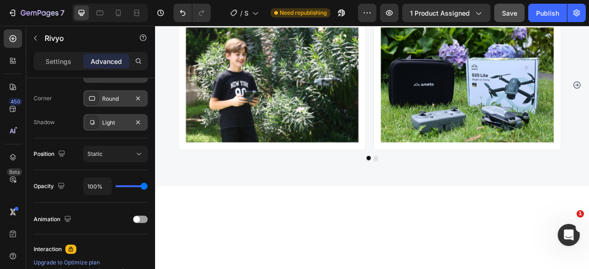
scroll to position [3313, 0]
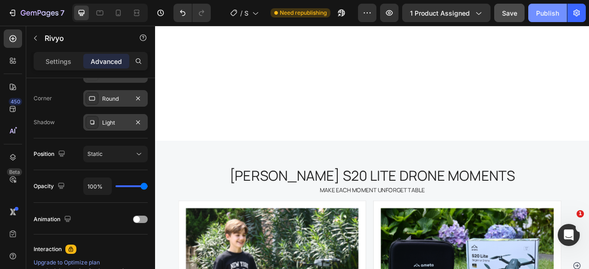
click at [553, 11] on div "Publish" at bounding box center [547, 13] width 23 height 10
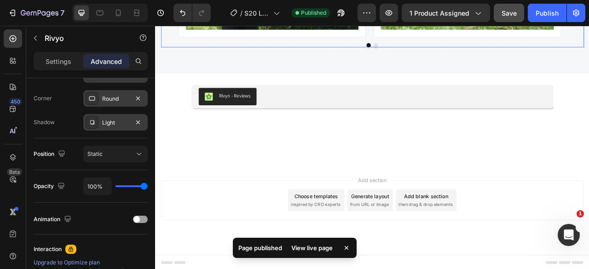
scroll to position [3549, 0]
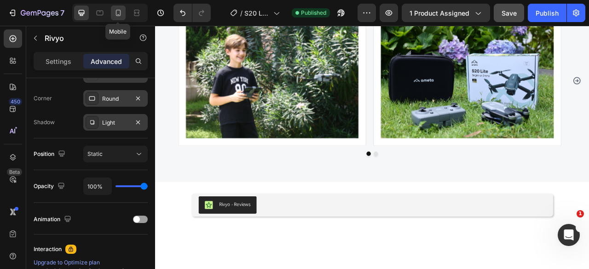
click at [120, 14] on icon at bounding box center [118, 12] width 9 height 9
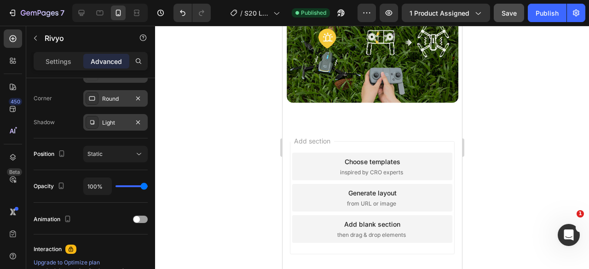
scroll to position [1639, 0]
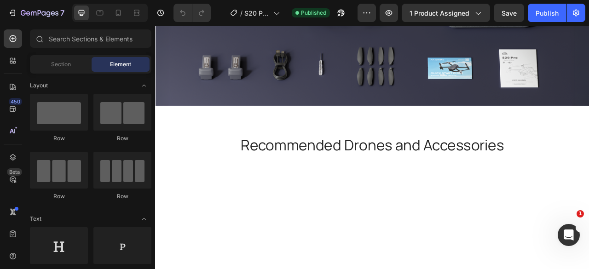
scroll to position [2344, 0]
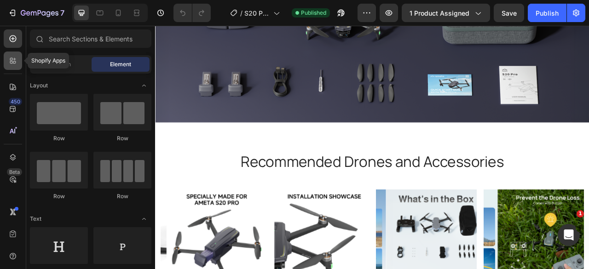
click at [11, 57] on icon at bounding box center [12, 60] width 9 height 9
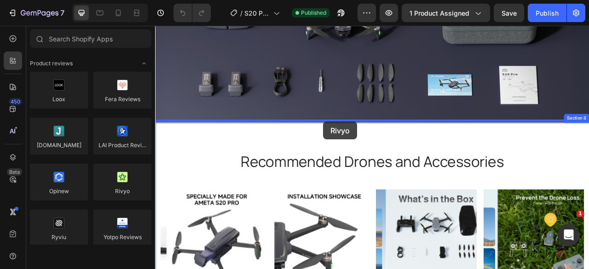
drag, startPoint x: 279, startPoint y: 214, endPoint x: 369, endPoint y: 148, distance: 111.6
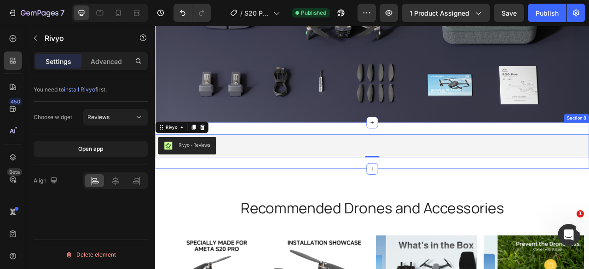
click at [268, 155] on div "Rivyo - Reviews Rivyo 0 Section 8" at bounding box center [431, 178] width 553 height 59
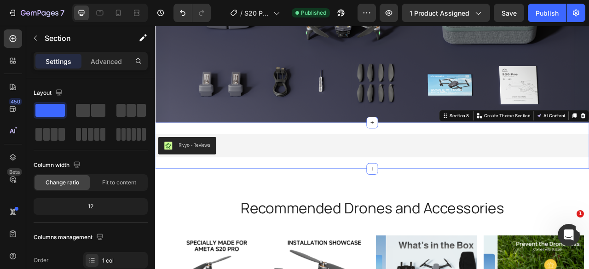
drag, startPoint x: 326, startPoint y: 154, endPoint x: 336, endPoint y: 163, distance: 13.4
click at [326, 154] on div "Rivyo - Reviews Rivyo Section 8 You can create reusable sections Create Theme S…" at bounding box center [431, 178] width 553 height 59
click at [105, 62] on p "Advanced" at bounding box center [106, 62] width 31 height 10
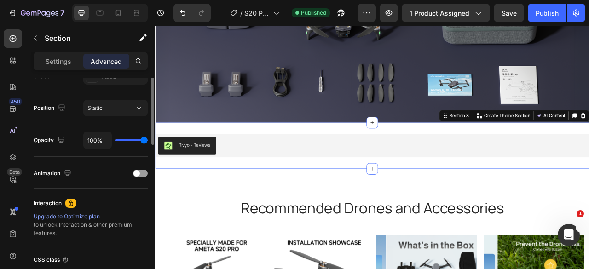
scroll to position [138, 0]
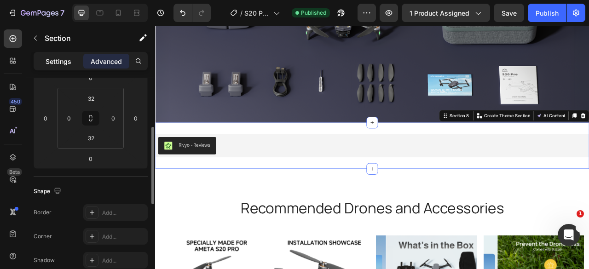
click at [64, 60] on p "Settings" at bounding box center [59, 62] width 26 height 10
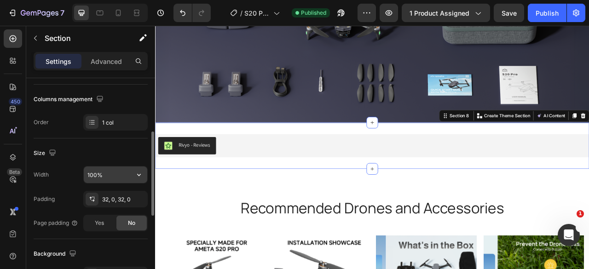
click at [108, 171] on input "100%" at bounding box center [116, 175] width 64 height 17
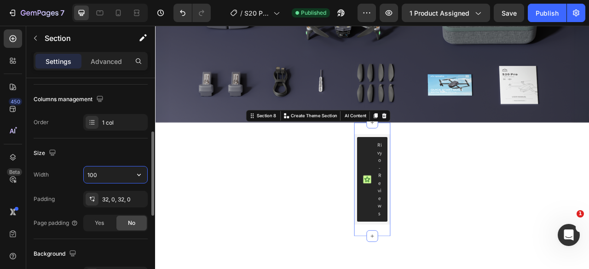
type input "1000"
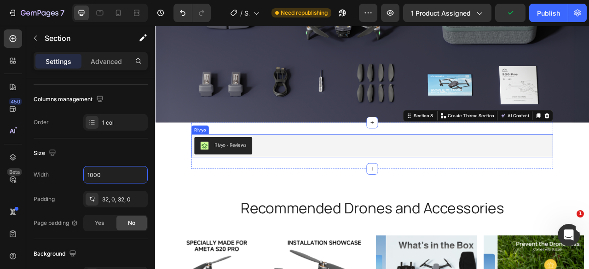
click at [314, 173] on div "Rivyo - Reviews" at bounding box center [431, 179] width 453 height 22
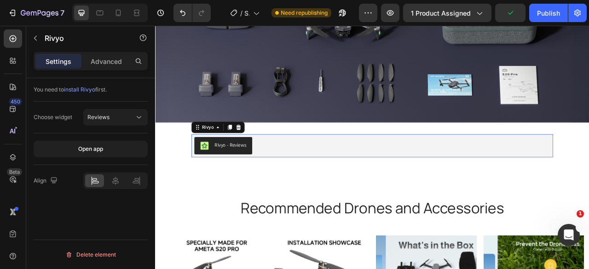
scroll to position [0, 0]
click at [111, 58] on p "Advanced" at bounding box center [106, 62] width 31 height 10
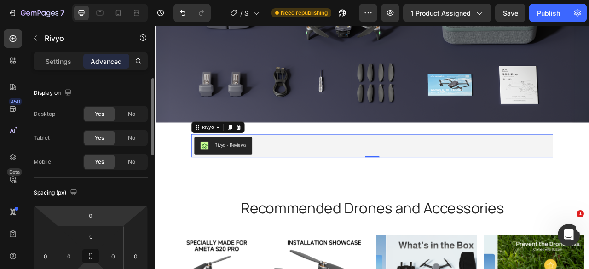
scroll to position [46, 0]
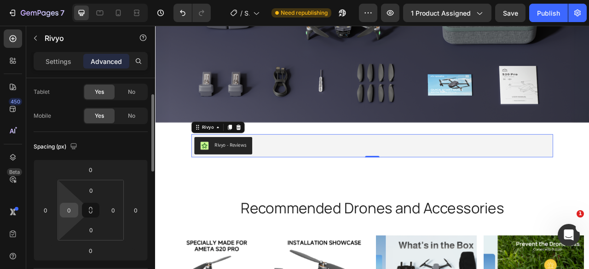
click at [71, 210] on input "0" at bounding box center [69, 211] width 14 height 14
type input "12"
click at [116, 210] on input "0" at bounding box center [113, 211] width 14 height 14
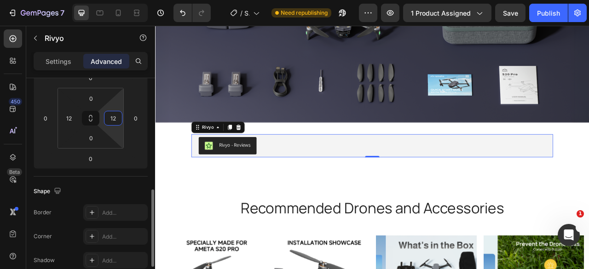
scroll to position [184, 0]
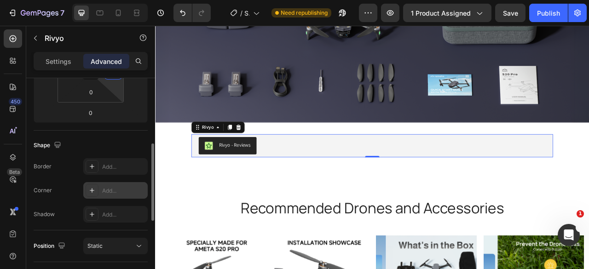
type input "12"
click at [114, 192] on div "Add..." at bounding box center [123, 191] width 43 height 8
click at [113, 215] on div "Add..." at bounding box center [123, 215] width 43 height 8
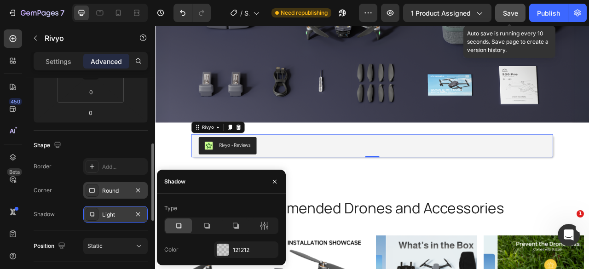
click at [513, 12] on span "Save" at bounding box center [510, 13] width 15 height 8
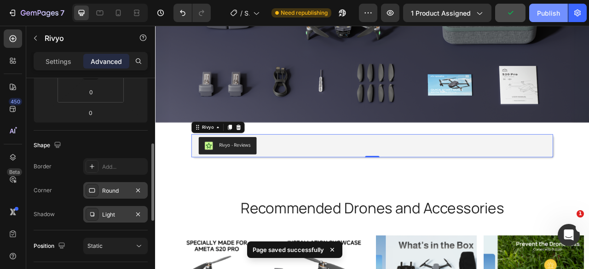
click at [547, 14] on div "Publish" at bounding box center [548, 13] width 23 height 10
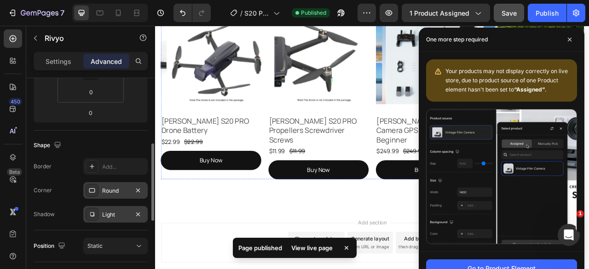
scroll to position [2677, 0]
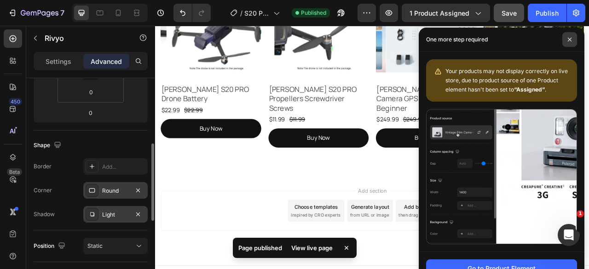
click at [566, 39] on span at bounding box center [570, 39] width 15 height 15
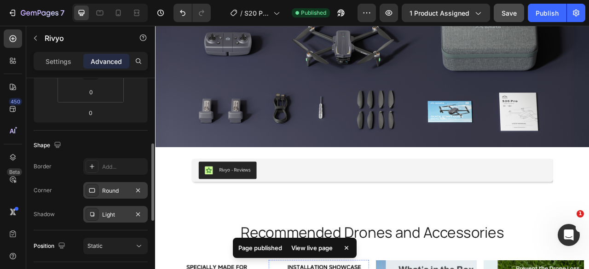
scroll to position [2309, 0]
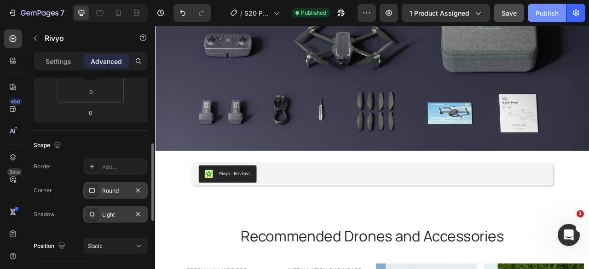
click at [540, 15] on div "Publish" at bounding box center [547, 13] width 23 height 10
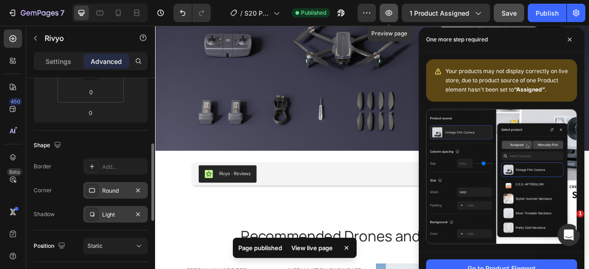
click at [391, 12] on icon "button" at bounding box center [388, 12] width 9 height 9
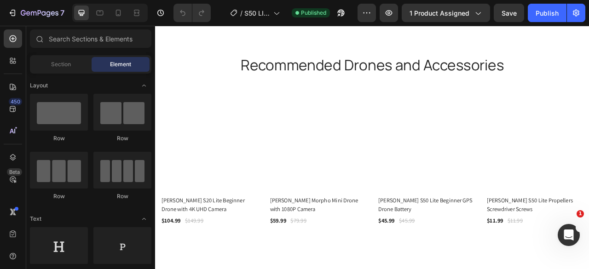
scroll to position [3775, 0]
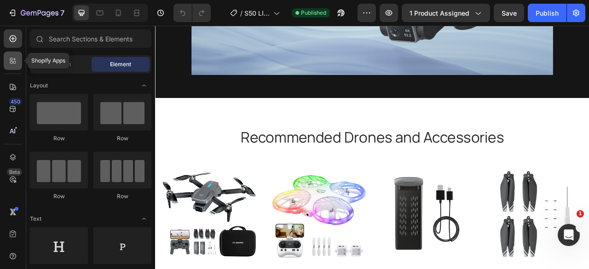
click at [11, 60] on icon at bounding box center [11, 59] width 3 height 3
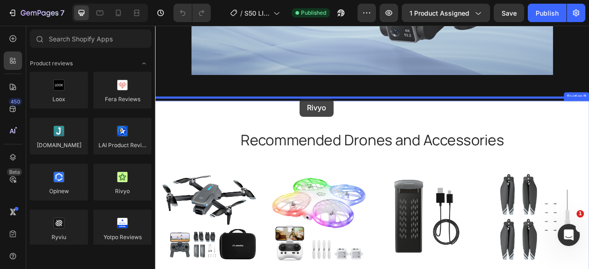
drag, startPoint x: 276, startPoint y: 209, endPoint x: 339, endPoint y: 119, distance: 109.5
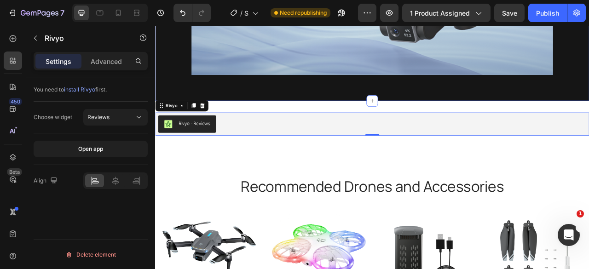
click at [365, 151] on div "Rivyo - Reviews" at bounding box center [431, 151] width 545 height 22
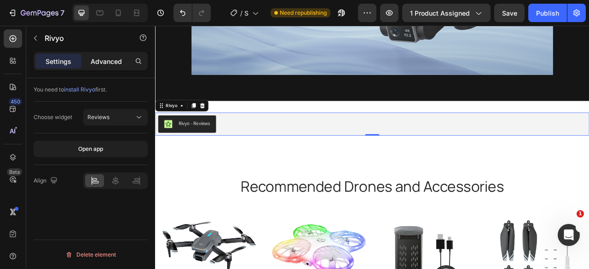
click at [104, 57] on p "Advanced" at bounding box center [106, 62] width 31 height 10
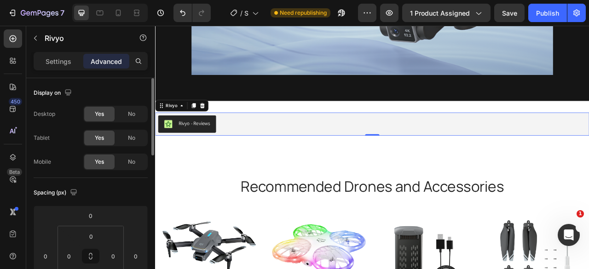
scroll to position [138, 0]
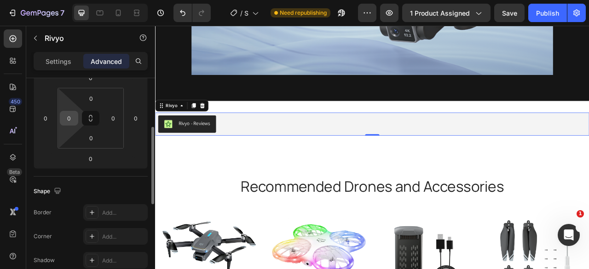
click at [76, 118] on div "0" at bounding box center [69, 118] width 18 height 15
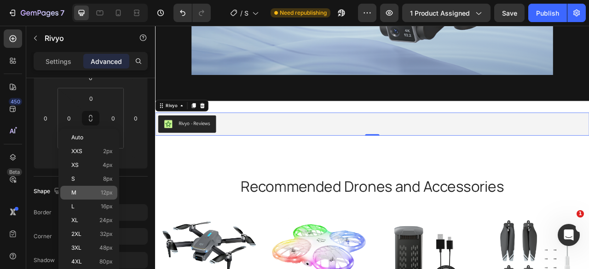
click at [97, 194] on p "M 12px" at bounding box center [91, 193] width 41 height 6
type input "12"
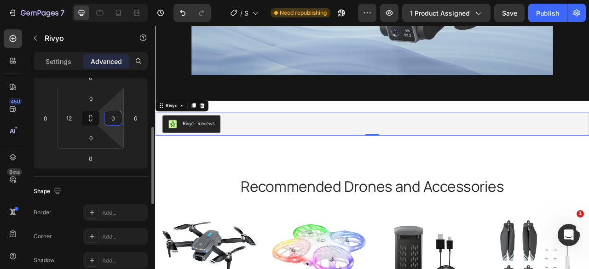
click at [118, 118] on input "0" at bounding box center [113, 118] width 14 height 14
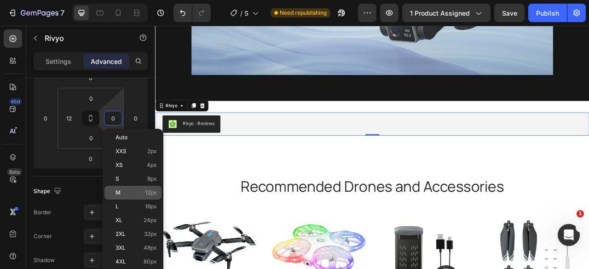
click at [136, 192] on p "M 12px" at bounding box center [136, 193] width 41 height 6
type input "12"
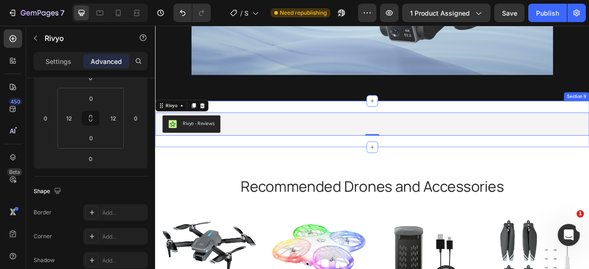
click at [265, 124] on div "Rivyo - Reviews Rivyo 0 Section 9" at bounding box center [431, 151] width 553 height 59
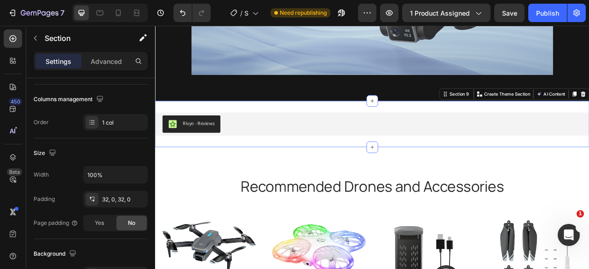
scroll to position [0, 0]
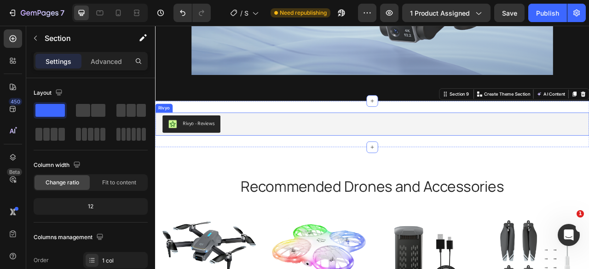
click at [245, 147] on div "Rivyo - Reviews" at bounding box center [431, 151] width 534 height 22
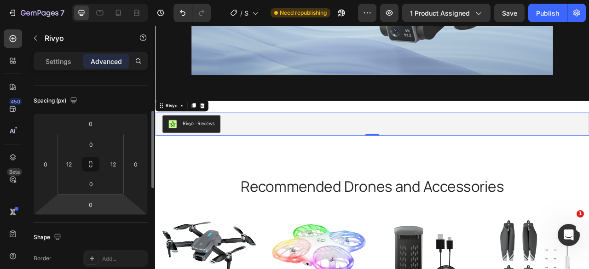
scroll to position [184, 0]
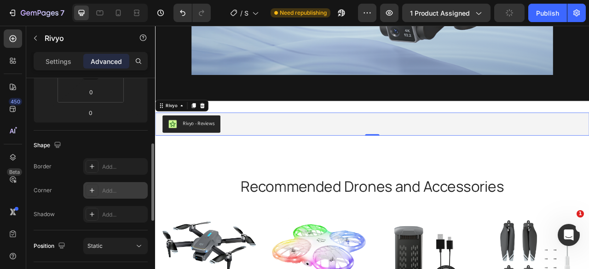
click at [106, 188] on div "Add..." at bounding box center [123, 191] width 43 height 8
click at [111, 215] on div "Add..." at bounding box center [123, 215] width 43 height 8
click at [273, 140] on div "Rivyo - Reviews" at bounding box center [431, 151] width 534 height 22
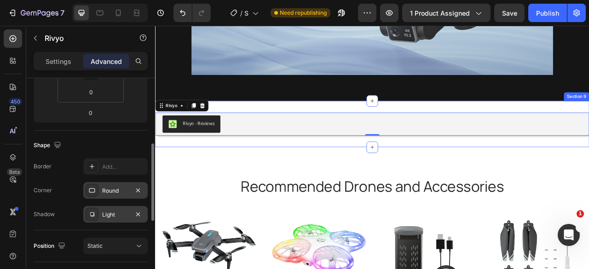
click at [275, 124] on div "Rivyo - Reviews Rivyo 0 Section 9" at bounding box center [431, 151] width 553 height 59
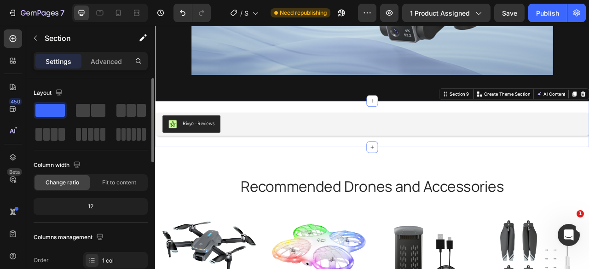
scroll to position [92, 0]
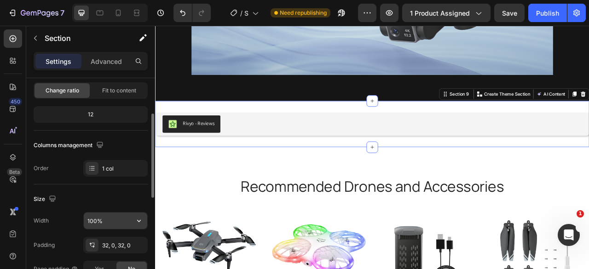
click at [106, 216] on input "100%" at bounding box center [116, 221] width 64 height 17
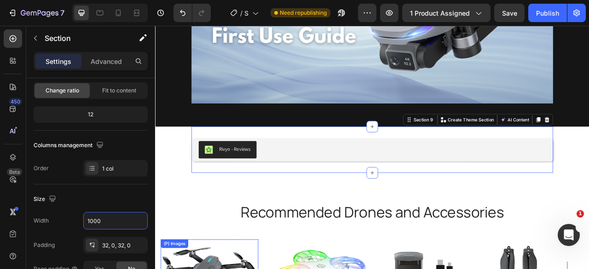
scroll to position [3729, 0]
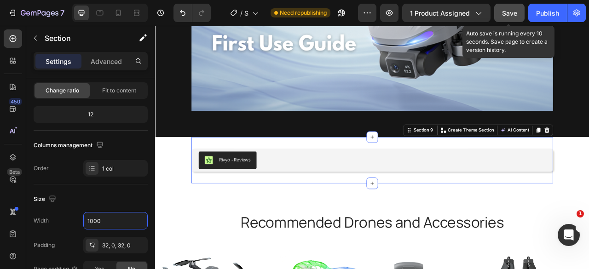
type input "1000"
click at [514, 13] on span "Save" at bounding box center [509, 13] width 15 height 8
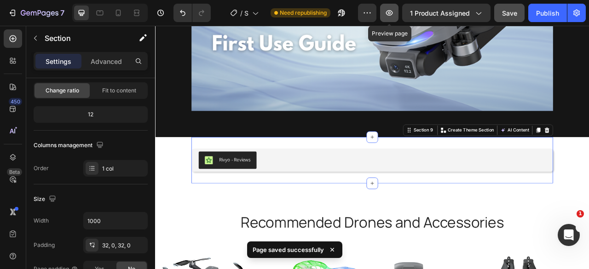
click at [390, 14] on icon "button" at bounding box center [389, 12] width 9 height 9
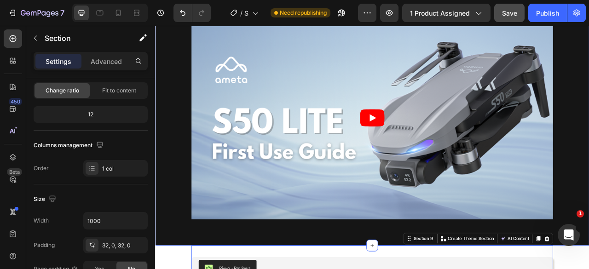
scroll to position [3683, 0]
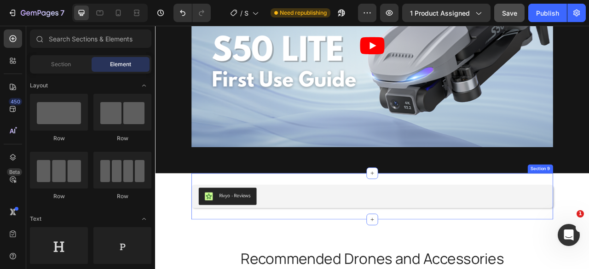
click at [245, 215] on div "Rivyo - Reviews Rivyo Section 9" at bounding box center [431, 243] width 460 height 59
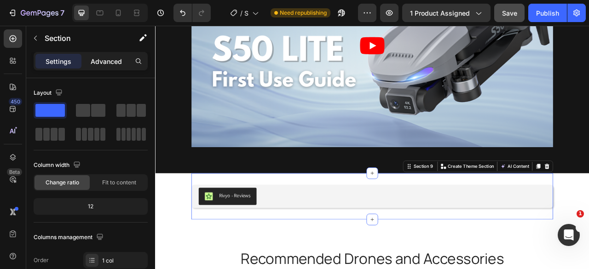
click at [110, 63] on p "Advanced" at bounding box center [106, 62] width 31 height 10
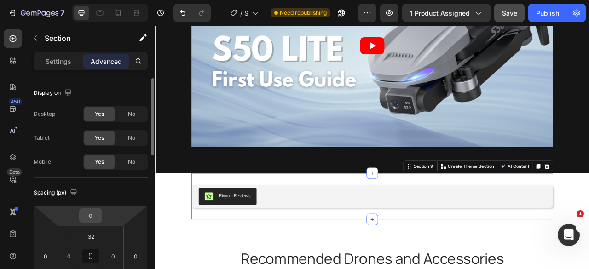
click at [92, 211] on input "0" at bounding box center [90, 216] width 18 height 14
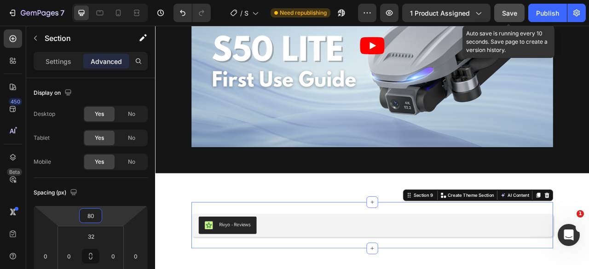
type input "80"
click at [506, 12] on span "Save" at bounding box center [509, 13] width 15 height 8
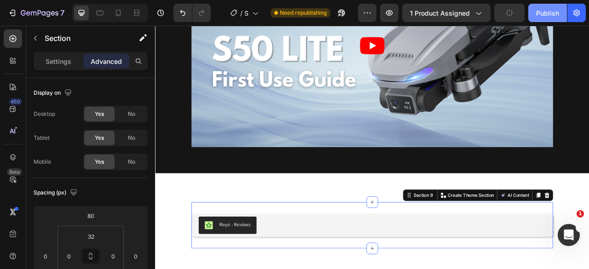
click at [540, 13] on div "Publish" at bounding box center [547, 13] width 23 height 10
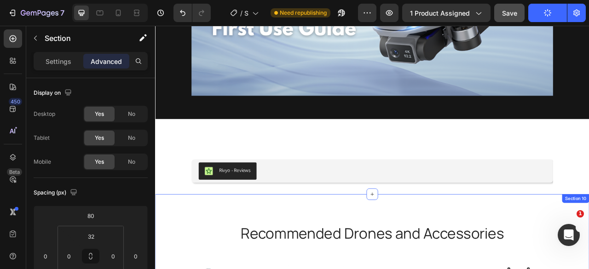
scroll to position [3719, 0]
